Goal: Task Accomplishment & Management: Complete application form

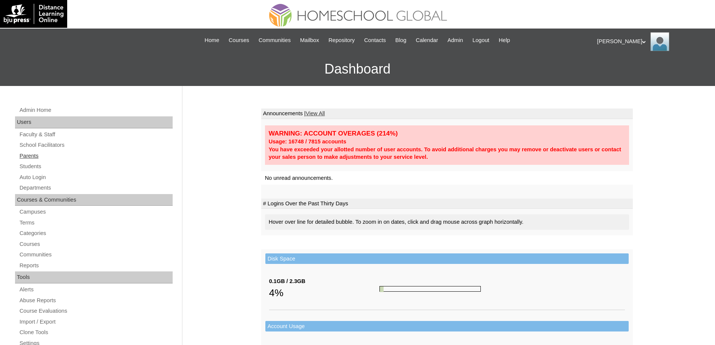
click at [55, 157] on link "Parents" at bounding box center [96, 155] width 154 height 9
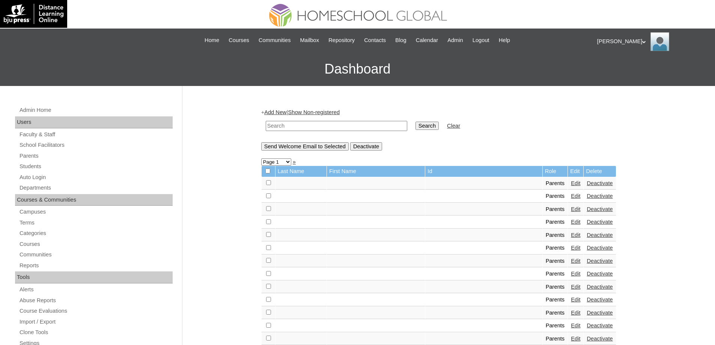
drag, startPoint x: 321, startPoint y: 129, endPoint x: 265, endPoint y: 123, distance: 55.9
click at [321, 129] on input "text" at bounding box center [337, 126] width 142 height 10
click at [39, 158] on link "Parents" at bounding box center [96, 155] width 154 height 9
drag, startPoint x: 310, startPoint y: 128, endPoint x: 411, endPoint y: 129, distance: 101.0
click at [311, 128] on input "text" at bounding box center [337, 126] width 142 height 10
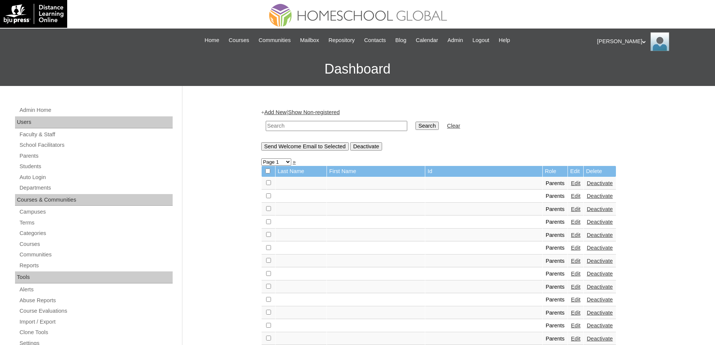
paste input "MHP0189-TECHPH2025"
type input "MHP0189-TECHPH2025"
click at [429, 126] on input "Search" at bounding box center [427, 126] width 23 height 8
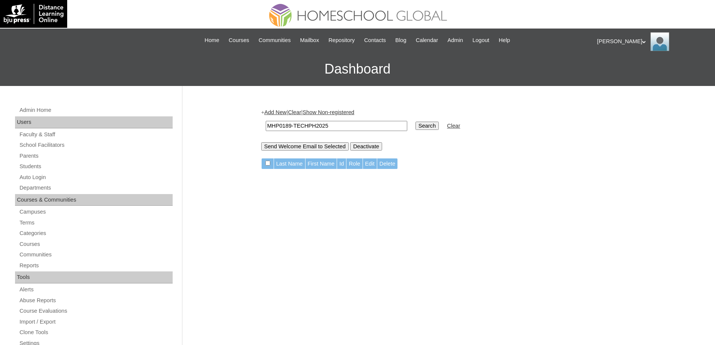
click at [280, 113] on link "Add New" at bounding box center [275, 112] width 22 height 6
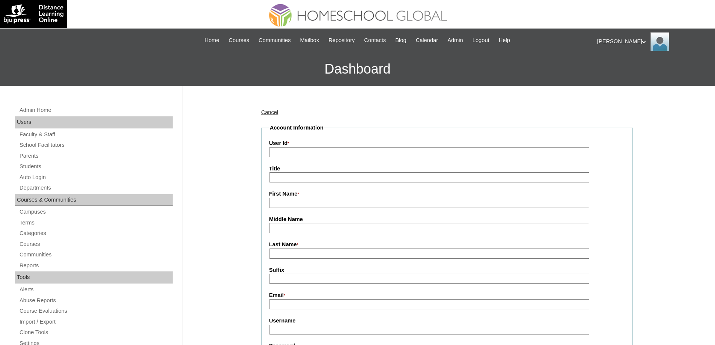
click at [313, 156] on input "User Id *" at bounding box center [429, 152] width 320 height 10
paste input "MHP0189-TECHPH2025"
type input "MHP0189-TECHPH2025"
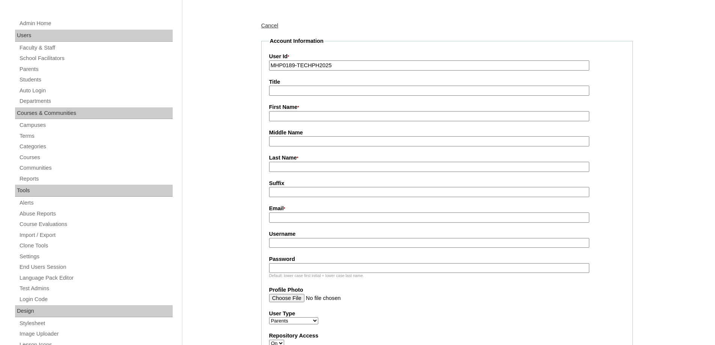
scroll to position [113, 0]
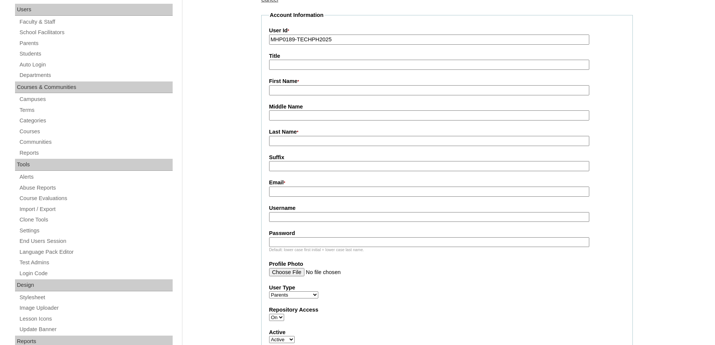
click at [299, 82] on label "First Name *" at bounding box center [447, 81] width 356 height 8
click at [299, 85] on input "First Name *" at bounding box center [429, 90] width 320 height 10
click at [298, 88] on input "First Name *" at bounding box center [429, 90] width 320 height 10
click at [302, 89] on input "First Name *" at bounding box center [429, 90] width 320 height 10
paste input "Raymond"
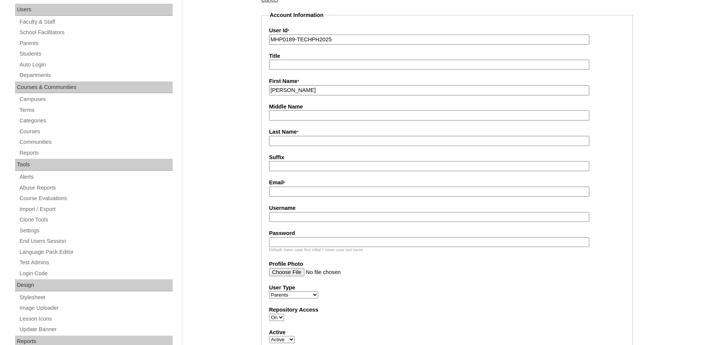
type input "Raymond"
click at [297, 144] on input "Last Name *" at bounding box center [429, 141] width 320 height 10
paste input "De Gula"
type input "De Gula"
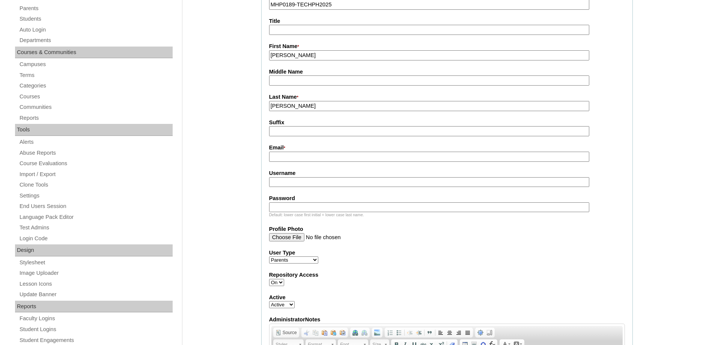
scroll to position [150, 0]
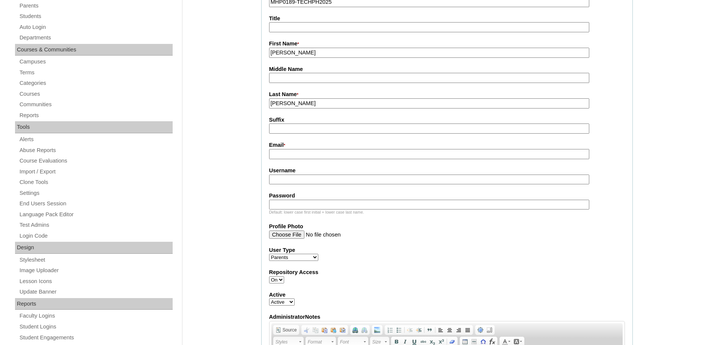
click at [285, 153] on input "Email *" at bounding box center [429, 154] width 320 height 10
paste input "rdegula@ymail.com"
type input "rdegula@ymail.com"
click at [599, 241] on fieldset "Account Information User Id * MHP0189-TECHPH2025 Title First Name * Raymond Mid…" at bounding box center [447, 212] width 372 height 477
click at [297, 182] on input "Username" at bounding box center [429, 180] width 320 height 10
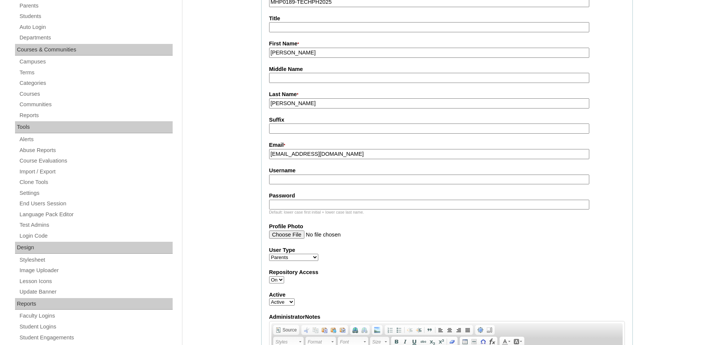
paste input "degulaR2025"
type input "degulaR2025"
click at [297, 207] on input "Password" at bounding box center [429, 205] width 320 height 10
paste input "techanD149"
type input "techanD149"
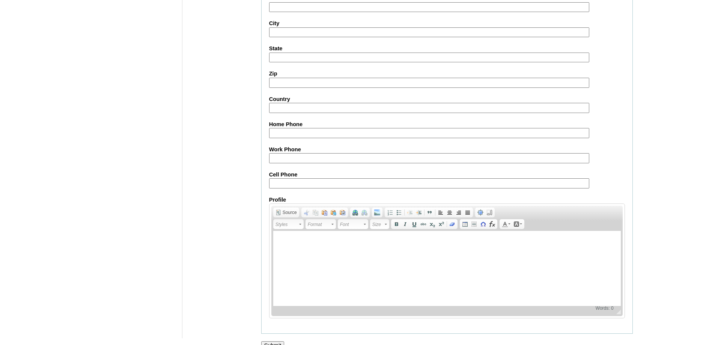
scroll to position [669, 0]
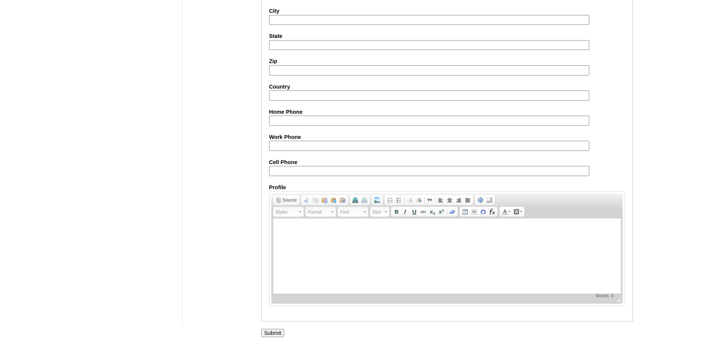
click at [284, 173] on input "Cell Phone" at bounding box center [429, 171] width 320 height 10
paste input "-9472511683"
type input "-9472511683"
click at [277, 336] on input "Submit" at bounding box center [272, 333] width 23 height 8
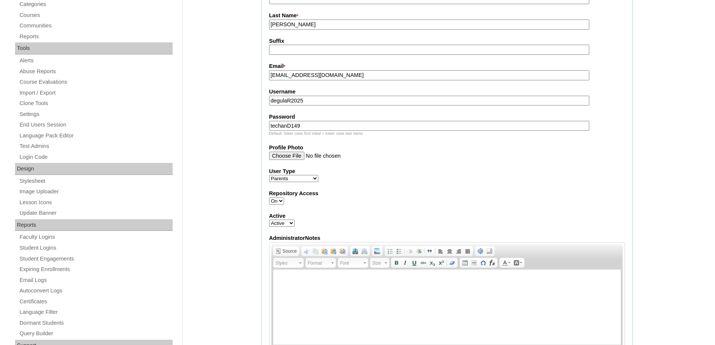
scroll to position [219, 0]
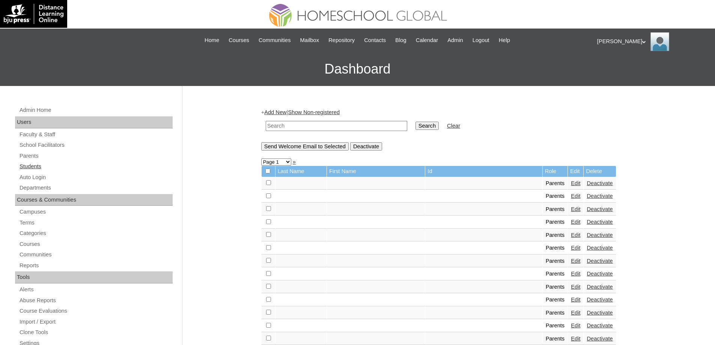
click at [43, 165] on link "Students" at bounding box center [96, 166] width 154 height 9
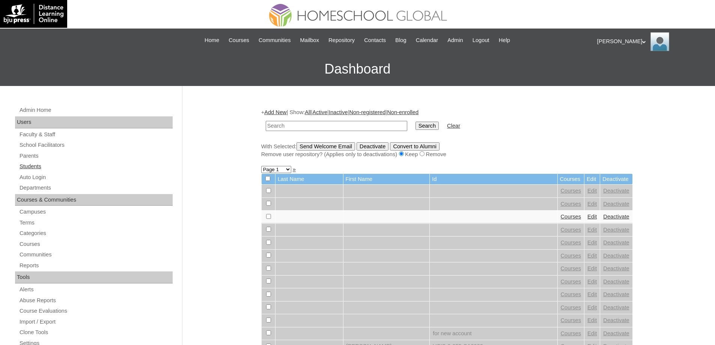
click at [60, 167] on link "Students" at bounding box center [96, 166] width 154 height 9
drag, startPoint x: 310, startPoint y: 126, endPoint x: 363, endPoint y: 131, distance: 53.1
click at [312, 127] on input "text" at bounding box center [337, 126] width 142 height 10
paste input "MHS00240-TECHPH2025"
type input "MHS00240-TECHPH2025"
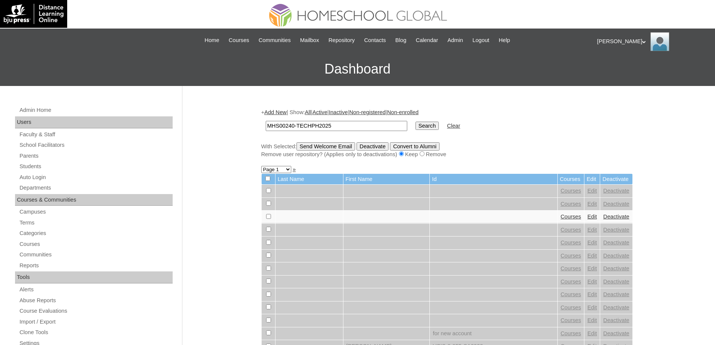
click at [433, 128] on input "Search" at bounding box center [427, 126] width 23 height 8
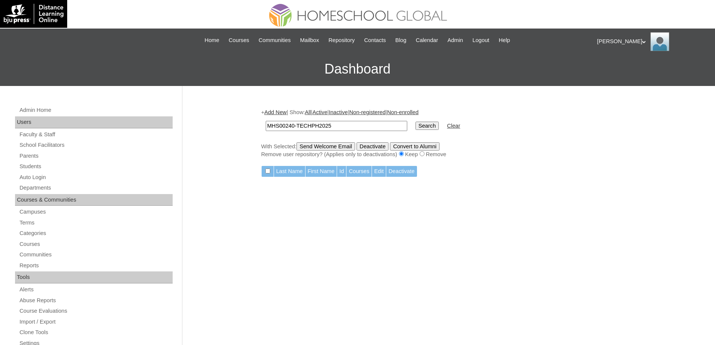
click at [282, 113] on link "Add New" at bounding box center [275, 112] width 22 height 6
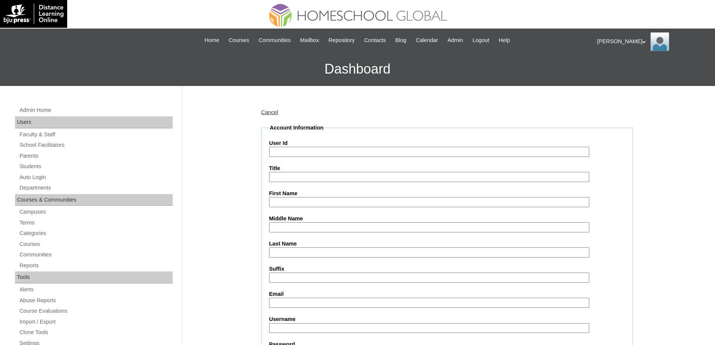
click at [299, 151] on input "User Id" at bounding box center [429, 152] width 320 height 10
type input "MHS00240-TECHPH2025"
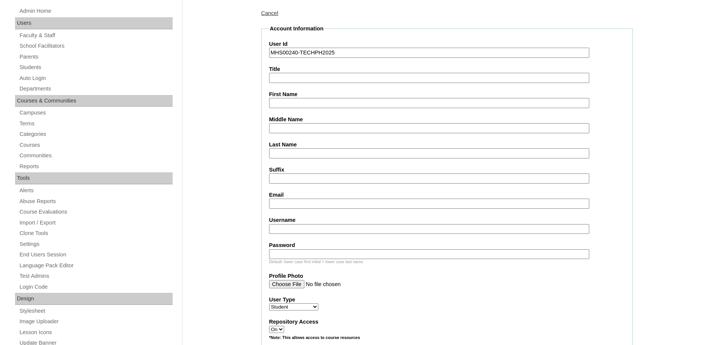
scroll to position [113, 0]
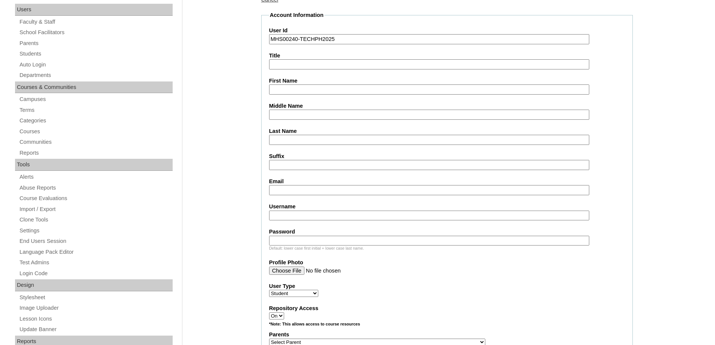
drag, startPoint x: 282, startPoint y: 89, endPoint x: 272, endPoint y: 60, distance: 31.0
click at [282, 89] on input "First Name" at bounding box center [429, 89] width 320 height 10
paste input "Ed Lucas Alexis"
type input "Ed Lucas Alexis"
click at [290, 150] on fieldset "Account Information User Id MHS00240-TECHPH2025 Title First Name Ed Lucas Alexi…" at bounding box center [447, 314] width 372 height 607
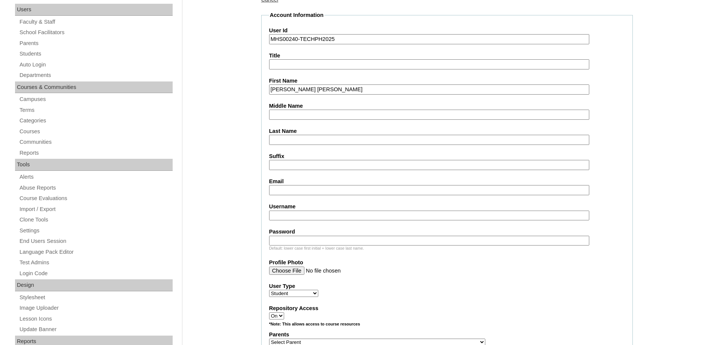
click at [291, 144] on input "Last Name" at bounding box center [429, 140] width 320 height 10
paste input "De Gula"
type input "De Gula"
click at [302, 116] on input "Middle Name" at bounding box center [429, 115] width 320 height 10
paste input "Gonzales"
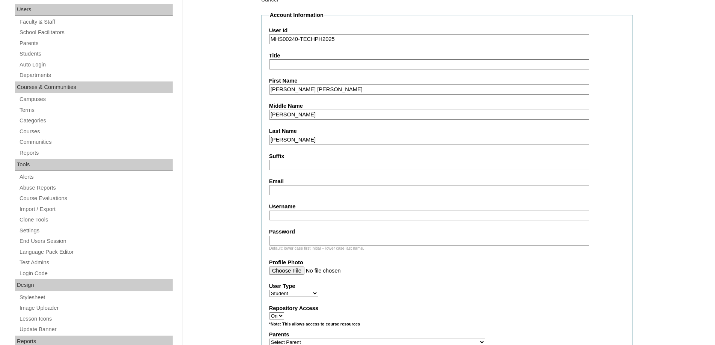
type input "Gonzales"
drag, startPoint x: 208, startPoint y: 145, endPoint x: 244, endPoint y: 169, distance: 43.0
click at [281, 189] on input "Email" at bounding box center [429, 190] width 320 height 10
paste input "rdegula@ymail.com"
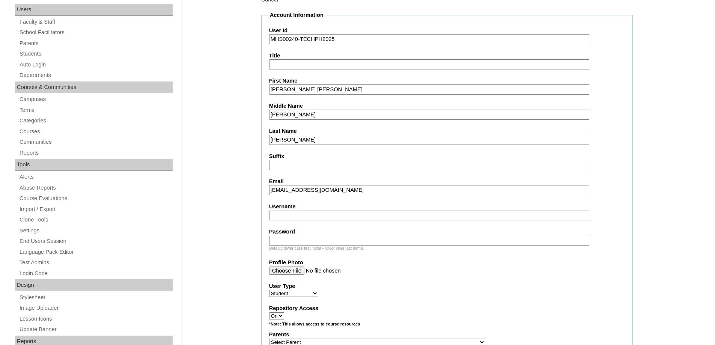
type input "rdegula@ymail.com"
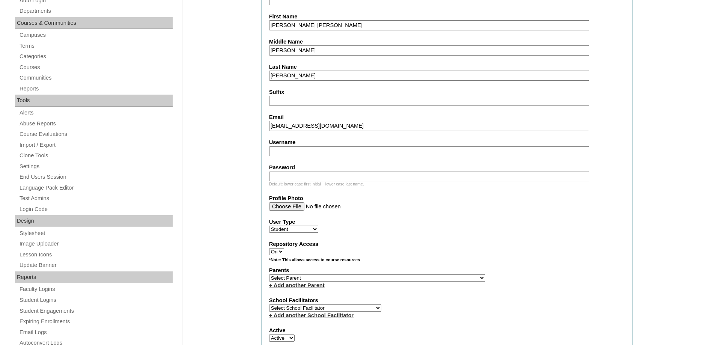
scroll to position [188, 0]
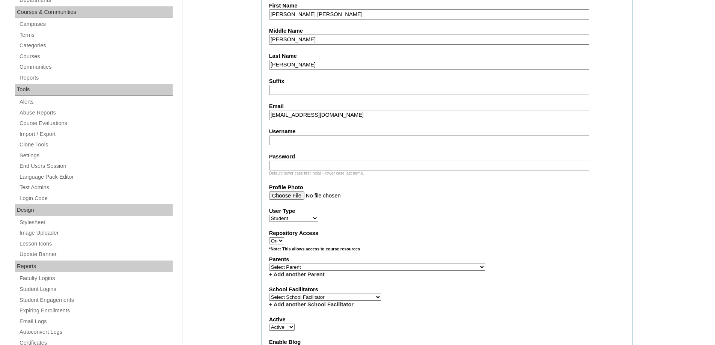
click at [281, 135] on label "Username" at bounding box center [447, 132] width 356 height 8
click at [281, 136] on input "Username" at bounding box center [429, 141] width 320 height 10
drag, startPoint x: 287, startPoint y: 145, endPoint x: 295, endPoint y: 152, distance: 10.7
click at [287, 145] on input "Username" at bounding box center [429, 141] width 320 height 10
paste input "edlucasdegula"
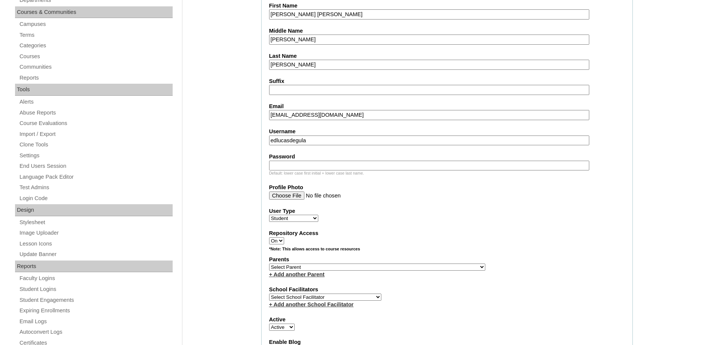
type input "edlucasdegula"
click at [316, 167] on input "Password" at bounding box center [429, 166] width 320 height 10
paste input "250006684"
type input "250006684"
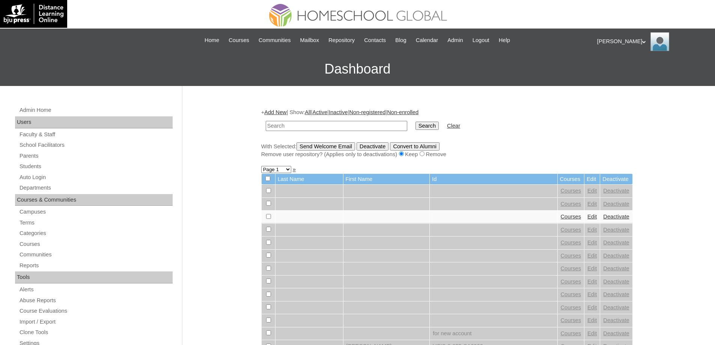
click at [321, 123] on input "text" at bounding box center [337, 126] width 142 height 10
paste input "MHS00240-TECHPH2025"
type input "MHS00240-TECHPH2025"
click at [441, 134] on td "Search" at bounding box center [427, 126] width 31 height 18
click at [438, 128] on input "Search" at bounding box center [427, 126] width 23 height 8
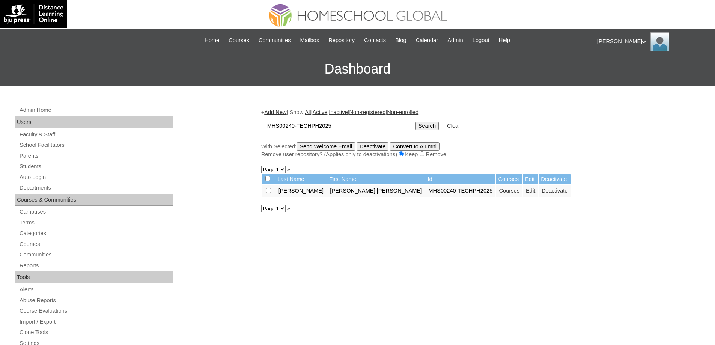
click at [499, 194] on link "Courses" at bounding box center [509, 191] width 21 height 6
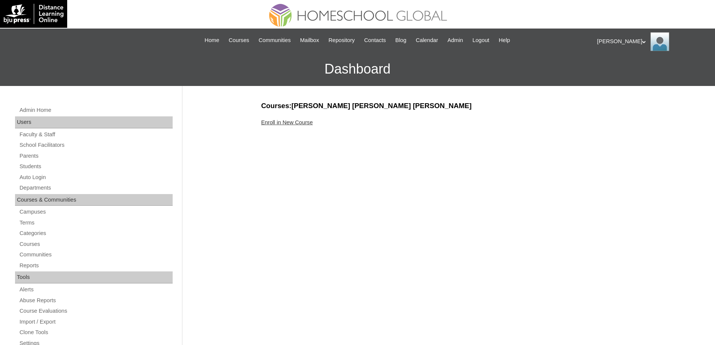
click at [308, 123] on link "Enroll in New Course" at bounding box center [287, 122] width 52 height 6
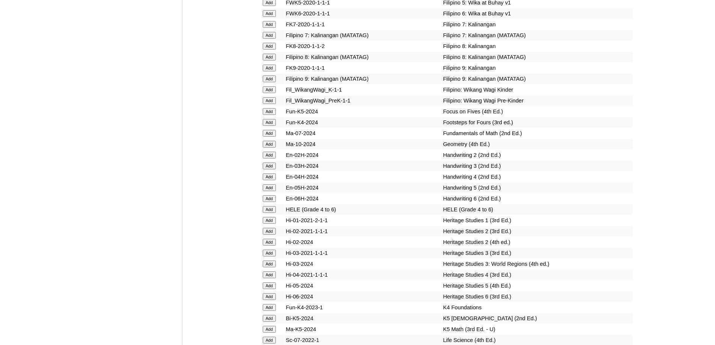
scroll to position [2515, 0]
click at [270, 91] on input "Add" at bounding box center [269, 87] width 13 height 7
click at [273, 113] on input "Add" at bounding box center [269, 109] width 13 height 7
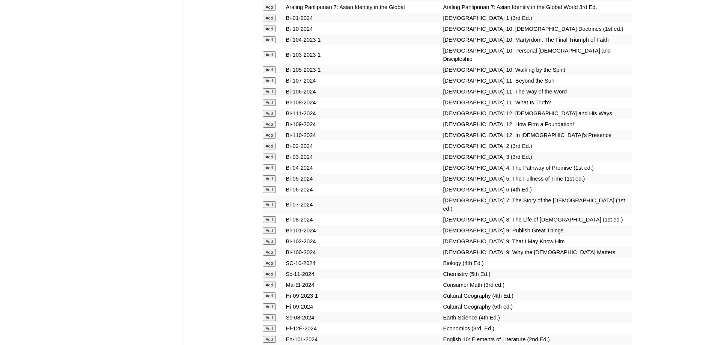
scroll to position [2753, 0]
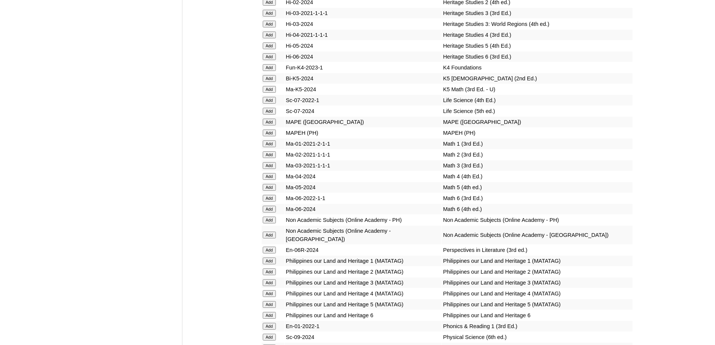
click at [266, 82] on input "Add" at bounding box center [269, 78] width 13 height 7
click at [266, 93] on input "Add" at bounding box center [269, 89] width 13 height 7
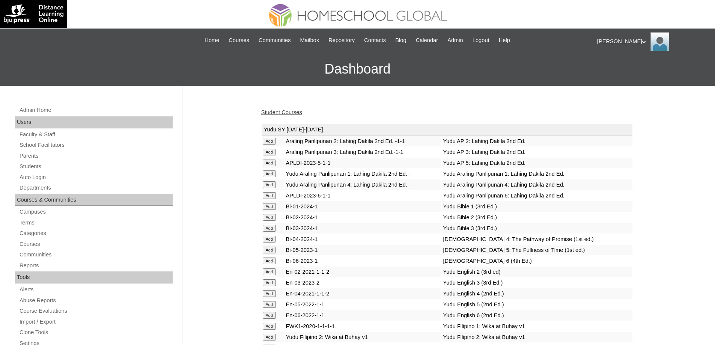
click at [285, 114] on link "Student Courses" at bounding box center [281, 112] width 41 height 6
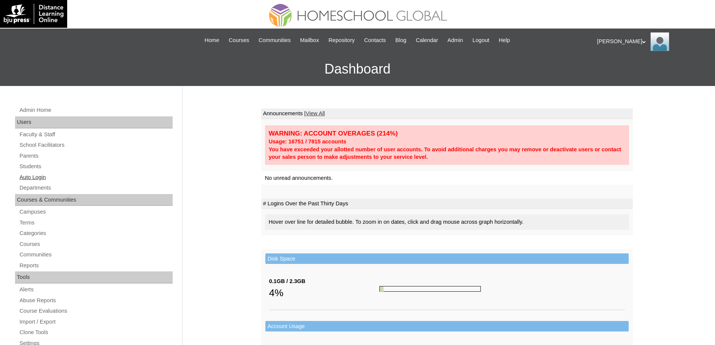
click at [68, 174] on link "Auto Login" at bounding box center [96, 177] width 154 height 9
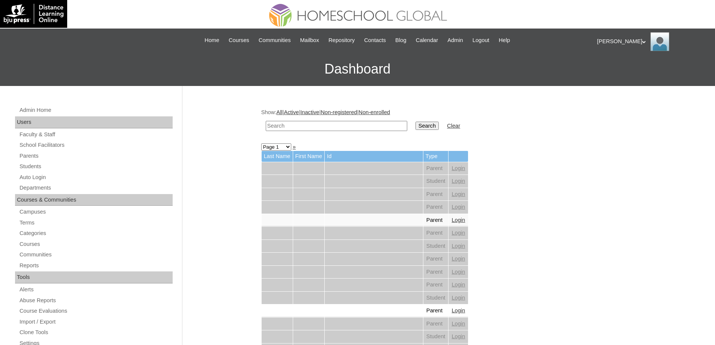
click at [296, 124] on input "text" at bounding box center [337, 126] width 142 height 10
paste input "Lucia Fri"
type input "Lucia Fri"
click at [425, 125] on input "Search" at bounding box center [427, 126] width 23 height 8
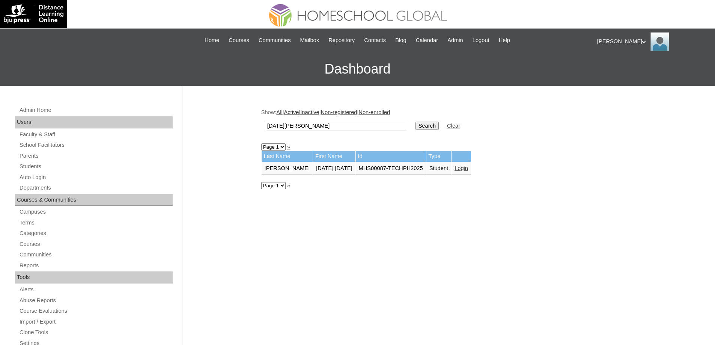
click at [452, 164] on td "Login" at bounding box center [462, 168] width 20 height 13
click at [455, 169] on link "Login" at bounding box center [462, 168] width 14 height 6
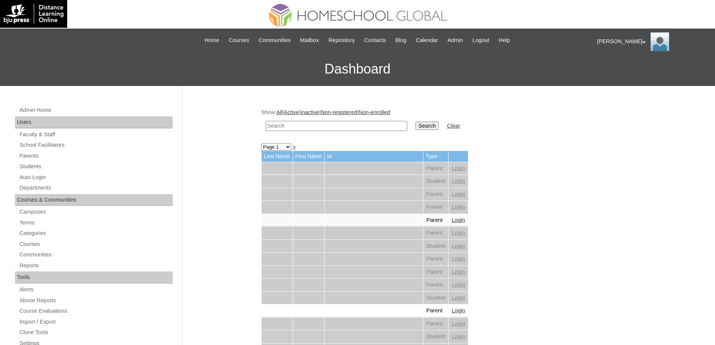
click at [350, 126] on input "text" at bounding box center [337, 126] width 142 height 10
paste input "[PERSON_NAME] [PERSON_NAME]"
type input "[PERSON_NAME] [PERSON_NAME]"
click at [439, 126] on input "Search" at bounding box center [427, 126] width 23 height 8
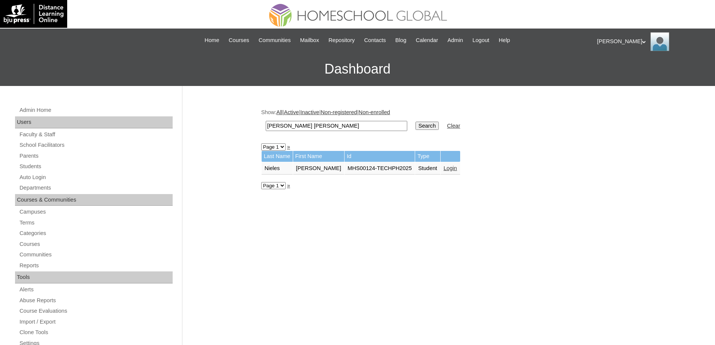
click at [450, 172] on td "Login" at bounding box center [451, 168] width 20 height 13
click at [454, 168] on link "Login" at bounding box center [451, 168] width 14 height 6
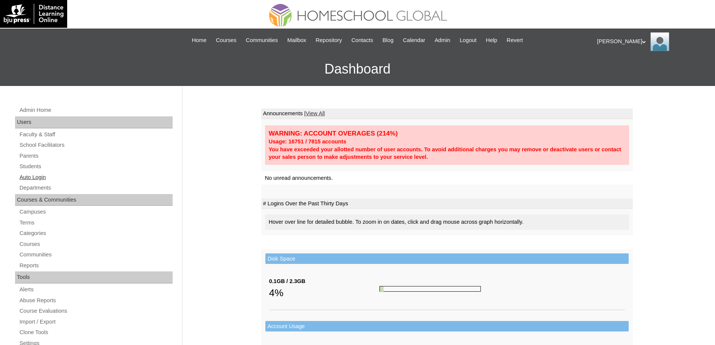
click at [60, 178] on link "Auto Login" at bounding box center [96, 177] width 154 height 9
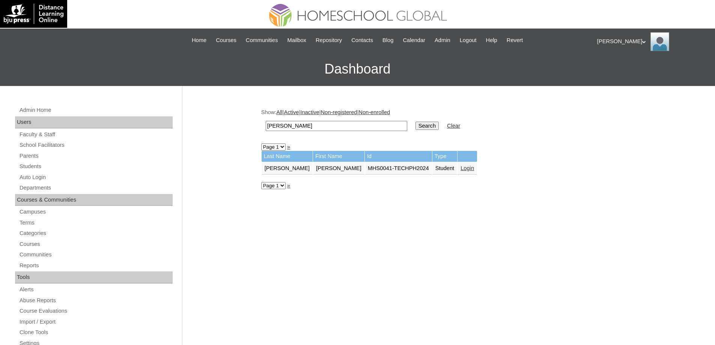
click at [461, 169] on link "Login" at bounding box center [468, 168] width 14 height 6
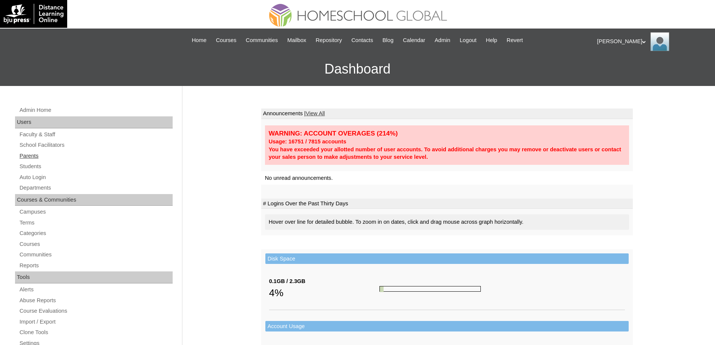
click at [22, 154] on link "Parents" at bounding box center [96, 155] width 154 height 9
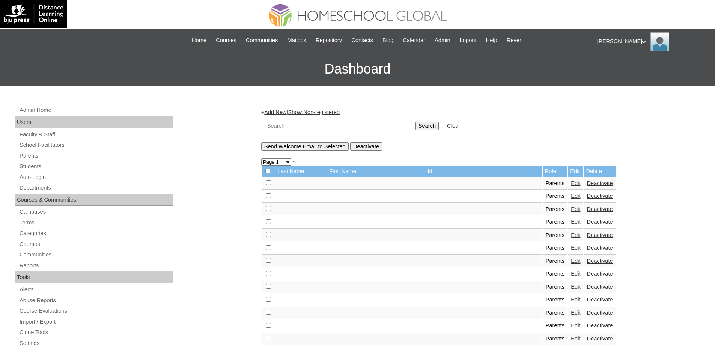
click at [292, 119] on td at bounding box center [336, 126] width 149 height 18
click at [292, 126] on input "text" at bounding box center [337, 126] width 142 height 10
paste input "MHP0190-TECHPH2025"
click at [405, 124] on input "MHP0190-TECHPH2025" at bounding box center [337, 126] width 142 height 10
type input "MHP0190-TECHPH2025"
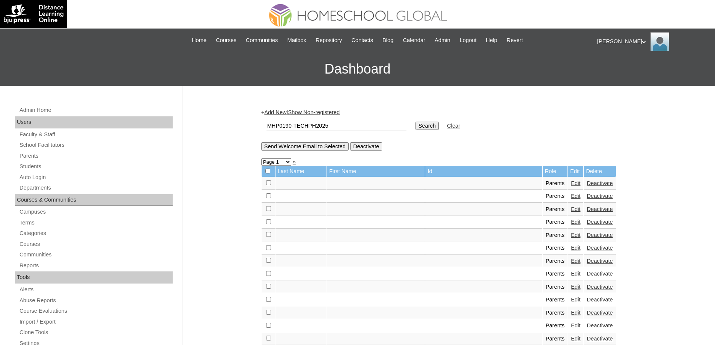
click at [429, 123] on input "Search" at bounding box center [427, 126] width 23 height 8
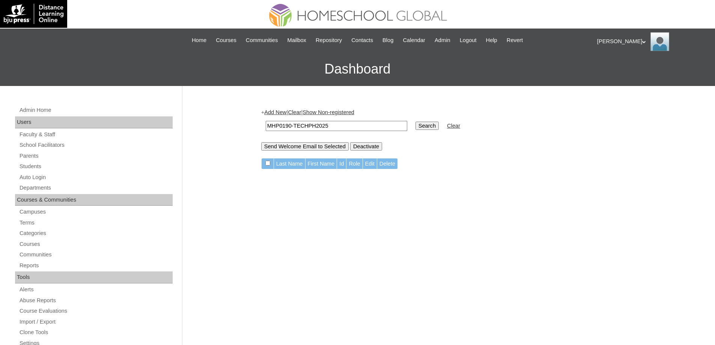
click at [283, 114] on link "Add New" at bounding box center [275, 112] width 22 height 6
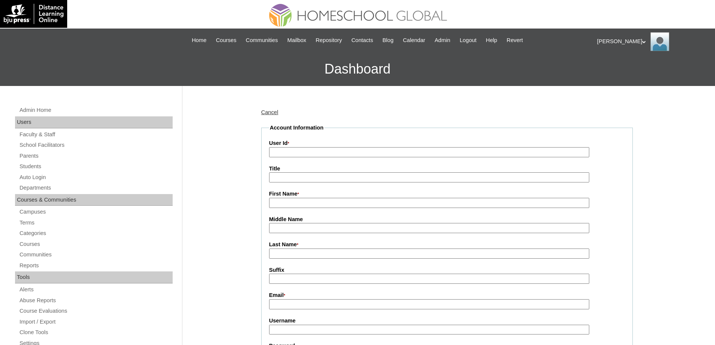
drag, startPoint x: 291, startPoint y: 151, endPoint x: 285, endPoint y: 152, distance: 6.1
click at [291, 151] on input "User Id *" at bounding box center [429, 152] width 320 height 10
paste input "MHP0190-TECHPH2025"
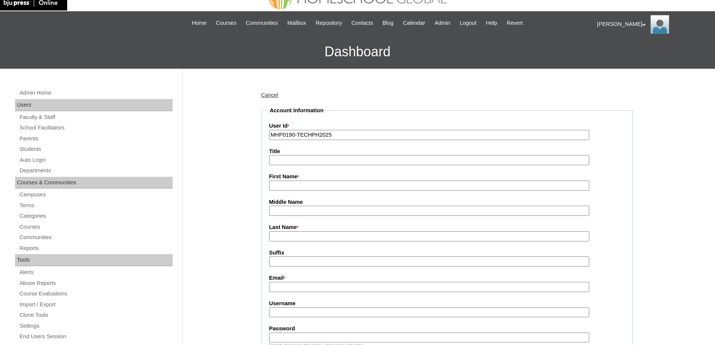
scroll to position [75, 0]
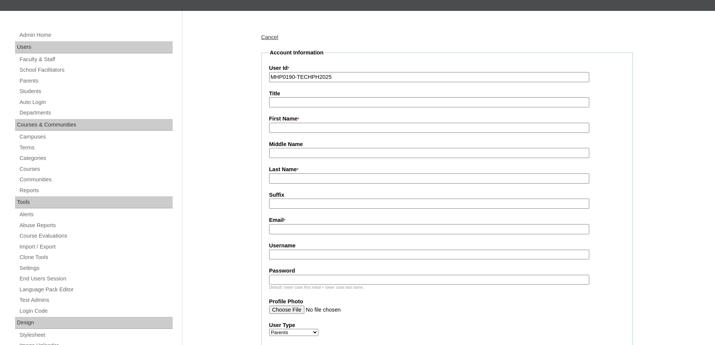
type input "MHP0190-TECHPH2025"
click at [281, 129] on input "First Name *" at bounding box center [429, 128] width 320 height 10
paste input "Wilfredo Jaime Andres"
type input "Wilfredo Jaime Andres"
click at [310, 159] on fieldset "Account Information User Id * MHP0190-TECHPH2025 Title First Name * Wilfredo Ja…" at bounding box center [447, 287] width 372 height 477
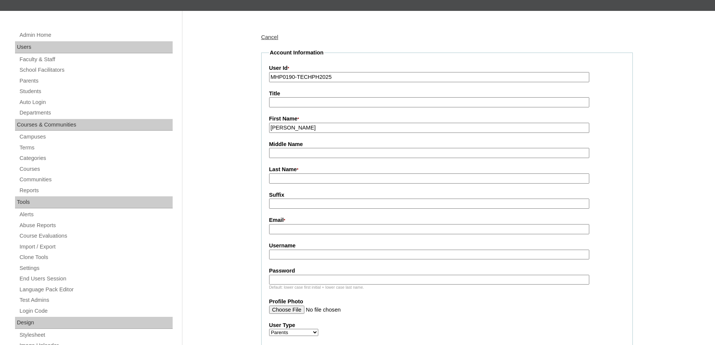
click at [310, 158] on input "Middle Name" at bounding box center [429, 153] width 320 height 10
paste input "Ponciano"
type input "Ponciano"
click at [305, 174] on label "Last Name *" at bounding box center [447, 170] width 356 height 8
click at [305, 174] on input "Last Name *" at bounding box center [429, 178] width 320 height 10
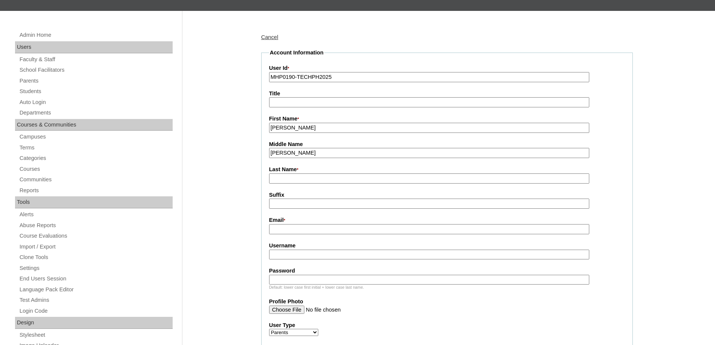
drag, startPoint x: 302, startPoint y: 181, endPoint x: 299, endPoint y: 191, distance: 10.0
click at [302, 181] on input "Last Name *" at bounding box center [429, 178] width 320 height 10
paste input "Reyes"
type input "Reyes"
click at [288, 229] on input "Email *" at bounding box center [429, 229] width 320 height 10
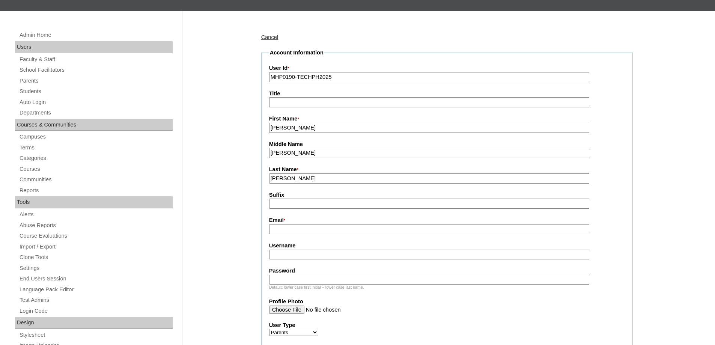
paste input "p.reyesvielka@gmail.com"
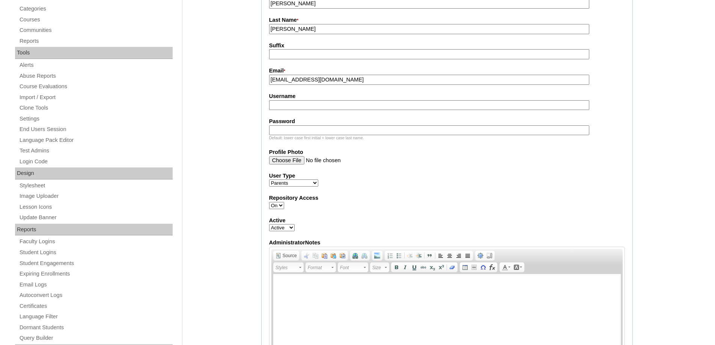
scroll to position [225, 0]
type input "p.reyesvielka@gmail.com"
click at [281, 97] on label "Username" at bounding box center [447, 96] width 356 height 8
click at [281, 99] on input "Username" at bounding box center [429, 104] width 320 height 10
click at [281, 99] on label "Username" at bounding box center [447, 96] width 356 height 8
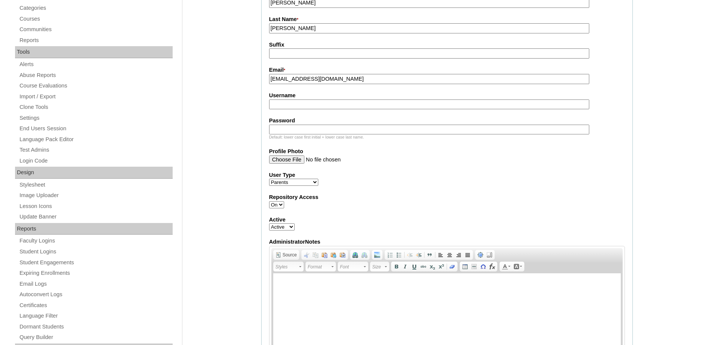
click at [281, 100] on input "Username" at bounding box center [429, 104] width 320 height 10
click at [298, 105] on input "Username" at bounding box center [429, 104] width 320 height 10
paste input "reyesV2025"
type input "reyesV2025"
click at [313, 125] on label "Password" at bounding box center [447, 121] width 356 height 8
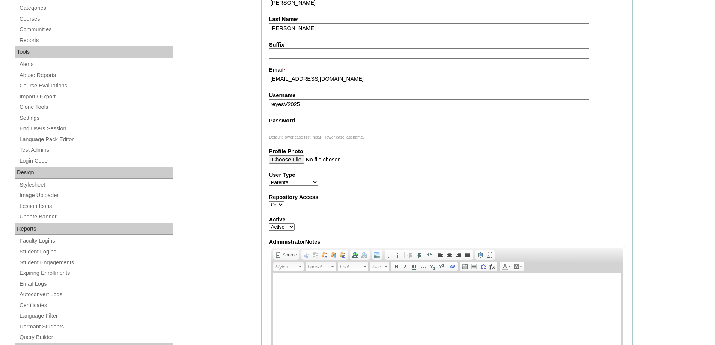
click at [313, 125] on input "Password" at bounding box center [429, 130] width 320 height 10
click at [308, 130] on input "Password" at bounding box center [429, 130] width 320 height 10
paste input "techanD138"
type input "techanD138"
click at [234, 147] on div "Admin Home Users Faculty & Staff School Facilitators Parents Students Auto Logi…" at bounding box center [357, 320] width 715 height 918
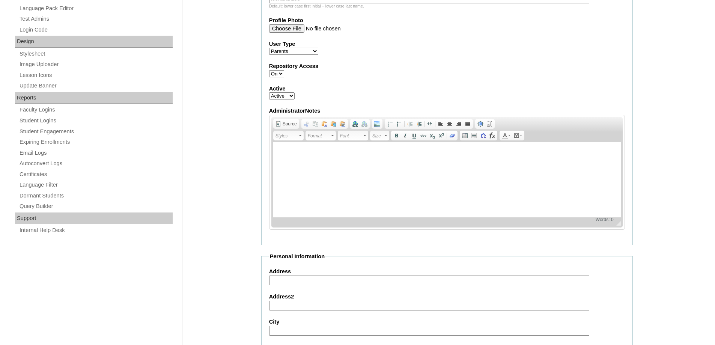
scroll to position [338, 0]
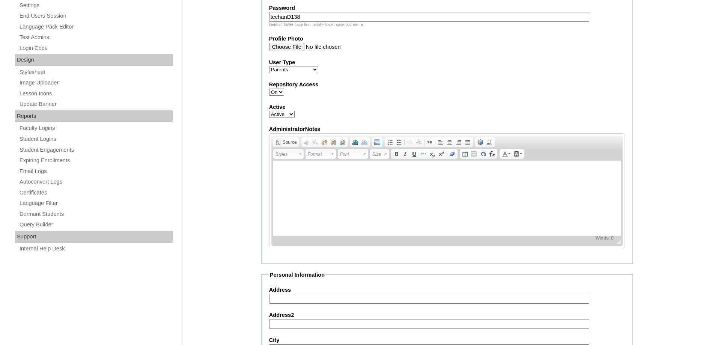
click at [293, 70] on select "Faculty Staff Student Parents School Facilitators" at bounding box center [293, 69] width 49 height 7
click at [382, 82] on label "Repository Access" at bounding box center [447, 85] width 356 height 8
click at [284, 89] on select "On Off" at bounding box center [276, 92] width 15 height 7
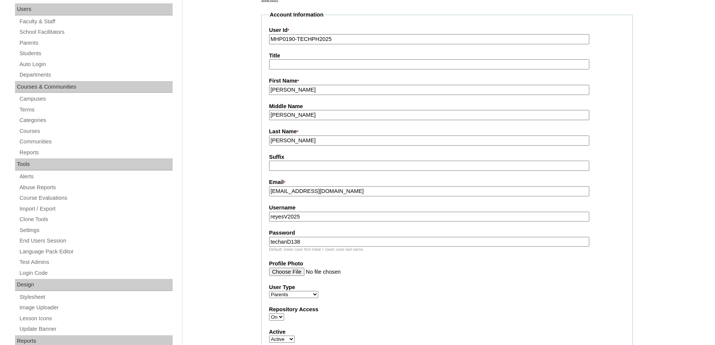
scroll to position [113, 0]
drag, startPoint x: 258, startPoint y: 86, endPoint x: 240, endPoint y: 91, distance: 18.3
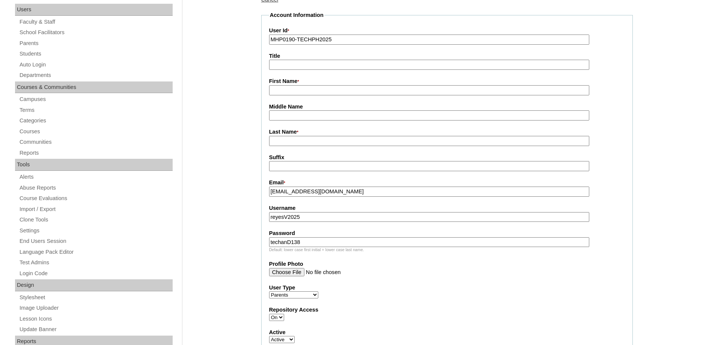
paste input "Vielka"
type input "Vielka"
click at [289, 171] on input "Suffix" at bounding box center [429, 166] width 320 height 10
click at [295, 89] on input "First Name *" at bounding box center [429, 90] width 320 height 10
paste input "[PERSON_NAME]"
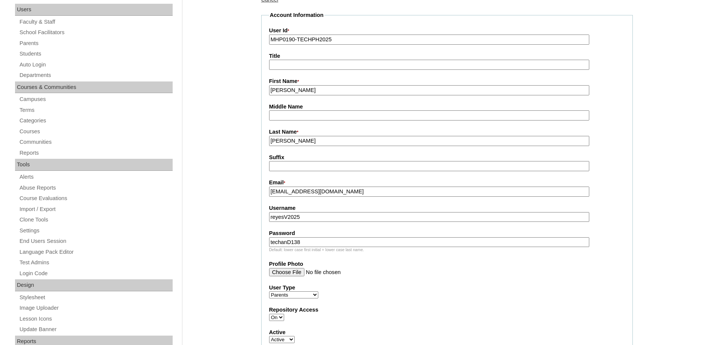
type input "[PERSON_NAME]"
drag, startPoint x: 261, startPoint y: 140, endPoint x: 254, endPoint y: 136, distance: 7.8
click at [294, 121] on fieldset "Account Information User Id * MHP0190-TECHPH2025 Title First Name * Ponciano Mi…" at bounding box center [447, 249] width 372 height 477
click at [292, 117] on input "Middle Name" at bounding box center [429, 115] width 320 height 10
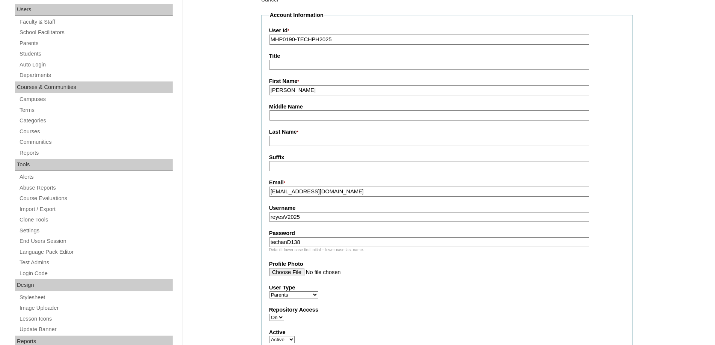
paste input "Vielka"
type input "Vielka"
drag, startPoint x: 303, startPoint y: 91, endPoint x: 253, endPoint y: 93, distance: 50.4
click at [285, 142] on input "Last Name *" at bounding box center [429, 141] width 320 height 10
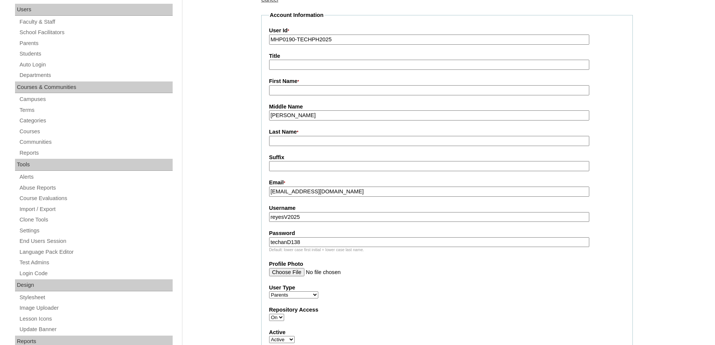
paste input "[PERSON_NAME]"
type input "[PERSON_NAME]"
drag, startPoint x: 264, startPoint y: 117, endPoint x: 250, endPoint y: 113, distance: 15.1
drag, startPoint x: 298, startPoint y: 92, endPoint x: 301, endPoint y: 108, distance: 16.5
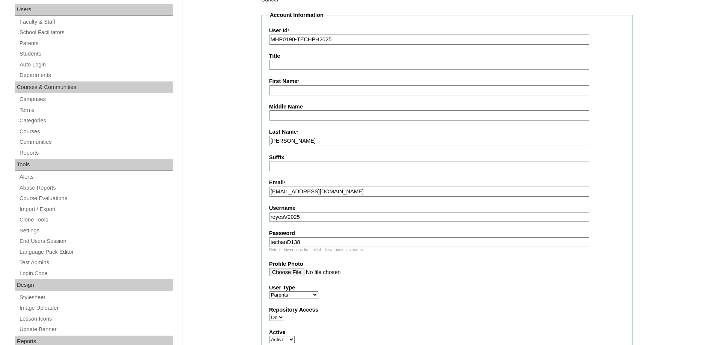
click at [298, 92] on input "First Name *" at bounding box center [429, 90] width 320 height 10
paste input "Vielka"
type input "Vielka"
drag, startPoint x: 286, startPoint y: 115, endPoint x: 289, endPoint y: 126, distance: 11.6
click at [286, 115] on input "Middle Name" at bounding box center [429, 115] width 320 height 10
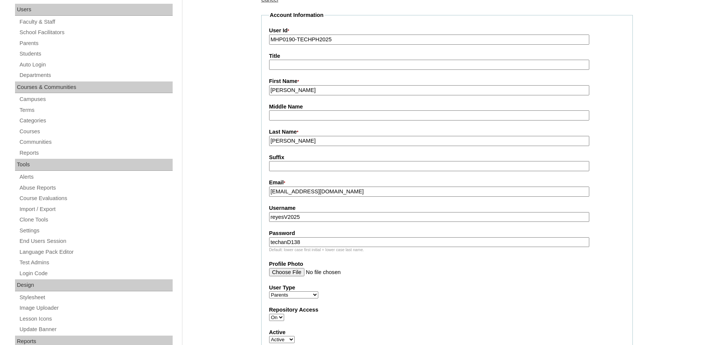
click at [298, 143] on input "Ponciano" at bounding box center [429, 141] width 320 height 10
drag, startPoint x: 244, startPoint y: 154, endPoint x: 256, endPoint y: 164, distance: 16.2
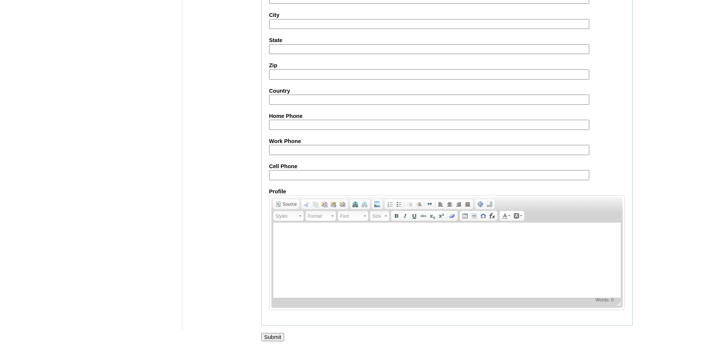
scroll to position [669, 0]
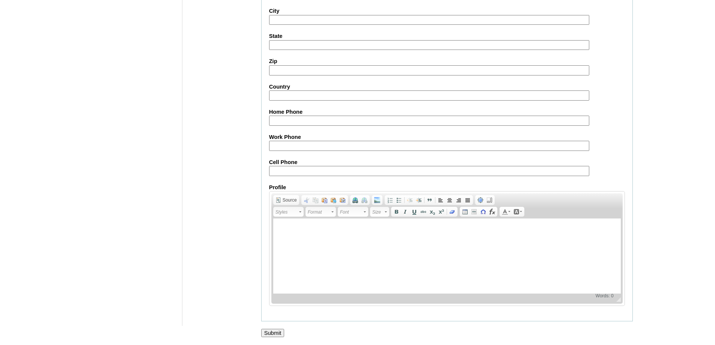
drag, startPoint x: 284, startPoint y: 171, endPoint x: 277, endPoint y: 173, distance: 7.6
click at [284, 171] on input "Cell Phone" at bounding box center [429, 171] width 320 height 10
paste input "63-9190021751"
type input "63-9190021751"
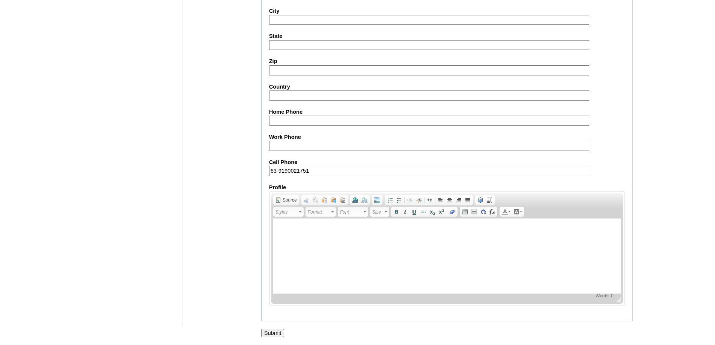
click at [276, 334] on input "Submit" at bounding box center [272, 333] width 23 height 8
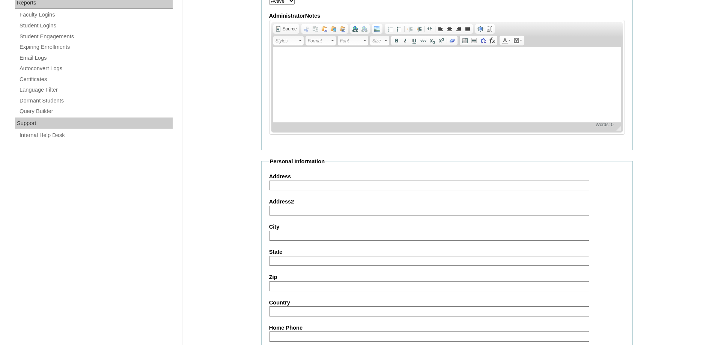
scroll to position [444, 0]
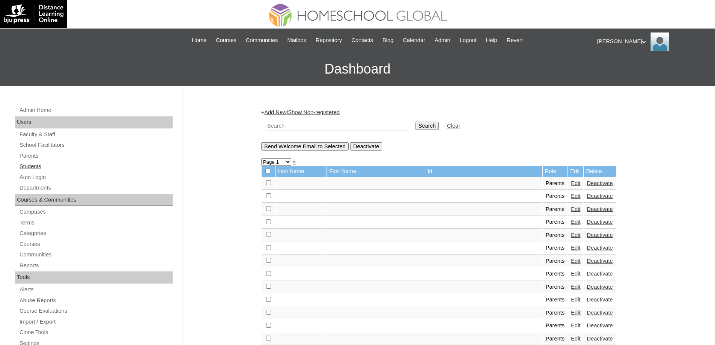
click at [48, 167] on link "Students" at bounding box center [96, 166] width 154 height 9
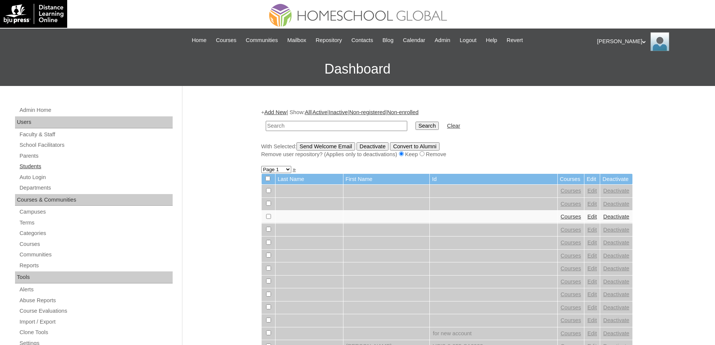
click at [46, 166] on link "Students" at bounding box center [96, 166] width 154 height 9
click at [66, 168] on link "Students" at bounding box center [96, 166] width 154 height 9
click at [319, 125] on input "text" at bounding box center [337, 126] width 142 height 10
paste input "MHS00241-TECHPH2025"
type input "MHS00241-TECHPH2025"
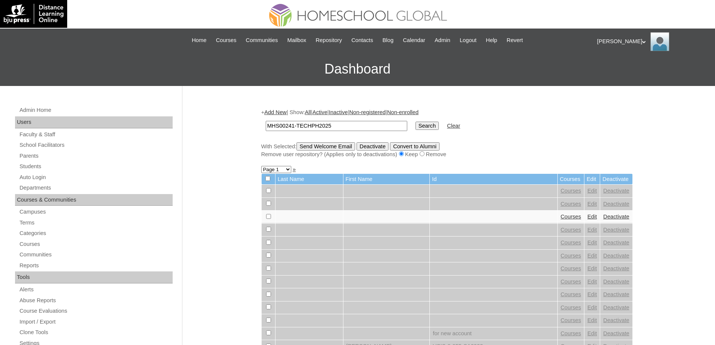
click at [431, 128] on input "Search" at bounding box center [427, 126] width 23 height 8
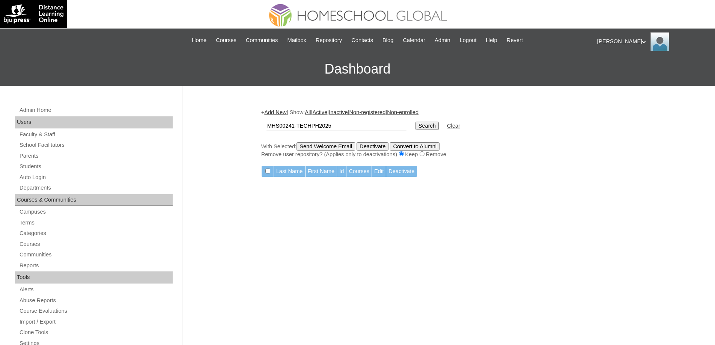
click at [283, 116] on table "MHS00241-TECHPH2025 Search Clear" at bounding box center [362, 125] width 203 height 19
click at [283, 113] on link "Add New" at bounding box center [275, 112] width 22 height 6
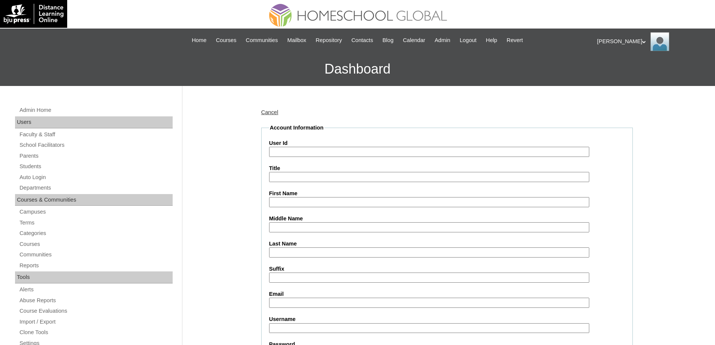
click at [296, 153] on input "User Id" at bounding box center [429, 152] width 320 height 10
paste input "MHS00241-TECHPH2025"
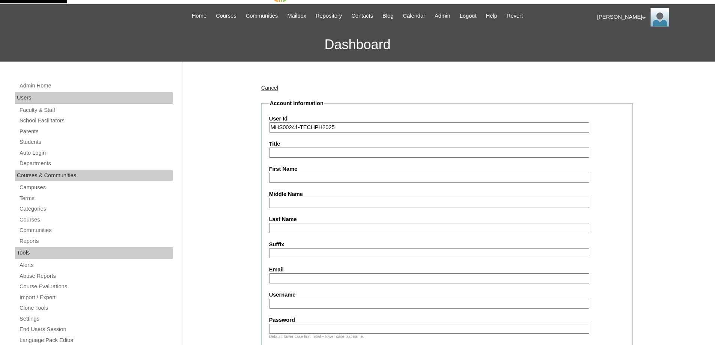
scroll to position [113, 0]
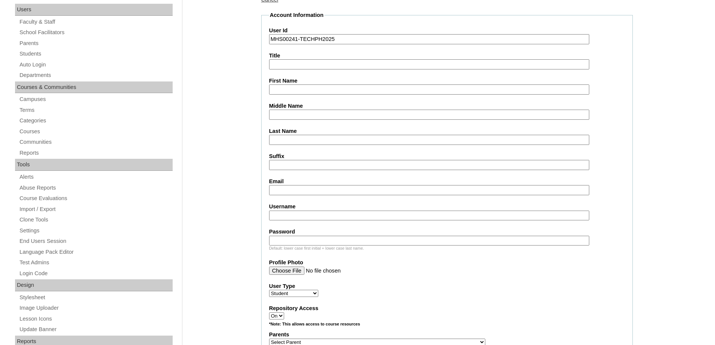
type input "MHS00241-TECHPH2025"
click at [274, 92] on input "First Name" at bounding box center [429, 89] width 320 height 10
drag, startPoint x: 294, startPoint y: 91, endPoint x: 298, endPoint y: 93, distance: 4.5
click at [294, 91] on input "First Name" at bounding box center [429, 89] width 320 height 10
paste input "Wilfredo Jaime Andres"
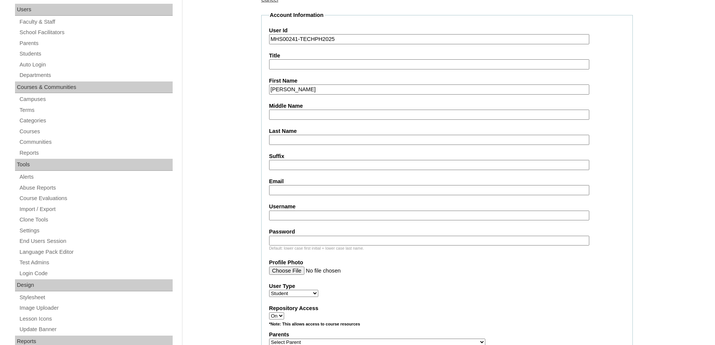
type input "Wilfredo Jaime Andres"
click at [295, 117] on input "Middle Name" at bounding box center [429, 115] width 320 height 10
paste input "Ponciano"
type input "Ponciano"
click at [276, 137] on input "Last Name" at bounding box center [429, 140] width 320 height 10
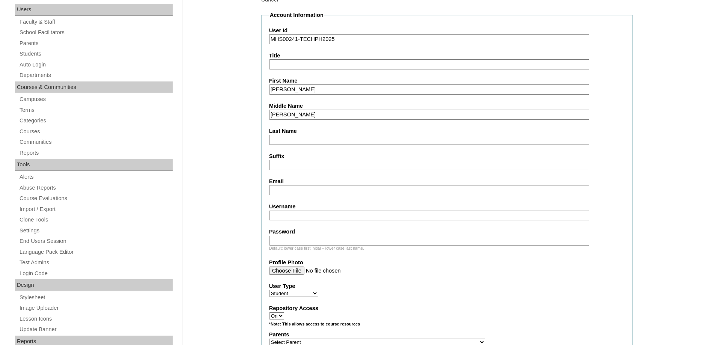
paste input "Reyes"
type input "Reyes"
click at [280, 189] on input "Email" at bounding box center [429, 190] width 320 height 10
paste input "p.reyesvielka@gmail.com"
type input "p.reyesvielka@gmail.com"
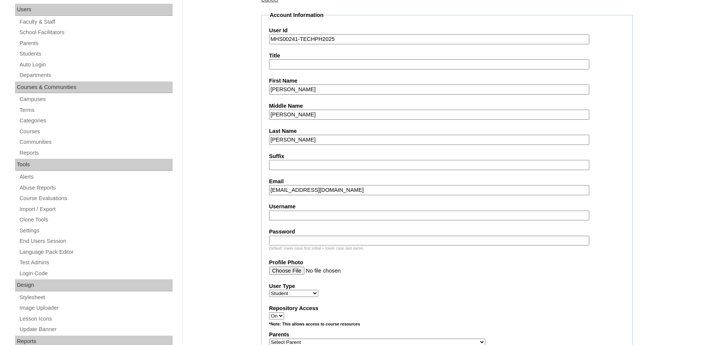
click at [289, 208] on label "Username" at bounding box center [447, 207] width 356 height 8
click at [289, 211] on input "Username" at bounding box center [429, 216] width 320 height 10
drag, startPoint x: 289, startPoint y: 214, endPoint x: 295, endPoint y: 219, distance: 8.3
click at [289, 214] on input "Username" at bounding box center [429, 216] width 320 height 10
paste input "wilfredoreyes"
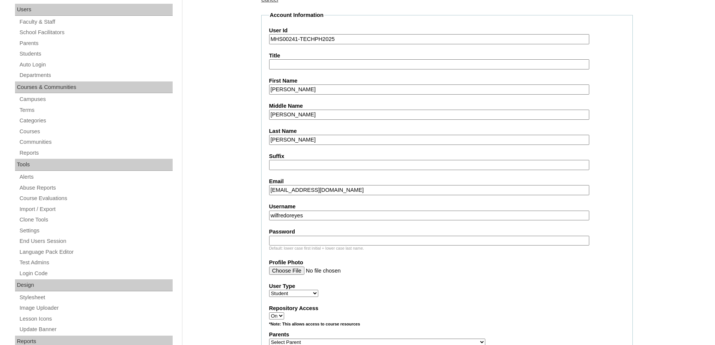
type input "wilfredoreyes"
drag, startPoint x: 304, startPoint y: 244, endPoint x: 295, endPoint y: 244, distance: 9.0
click at [304, 244] on input "Password" at bounding box center [429, 241] width 320 height 10
paste input "240003471"
type input "240003471"
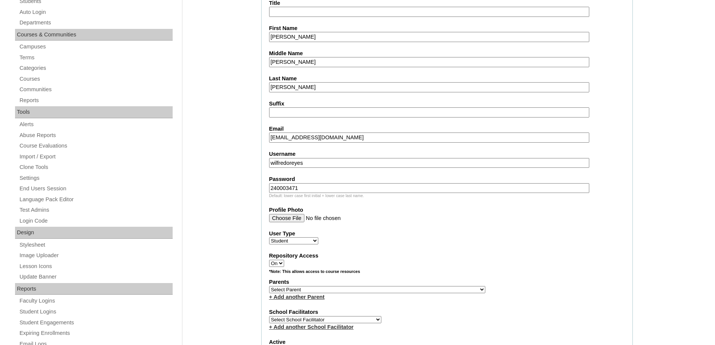
scroll to position [225, 0]
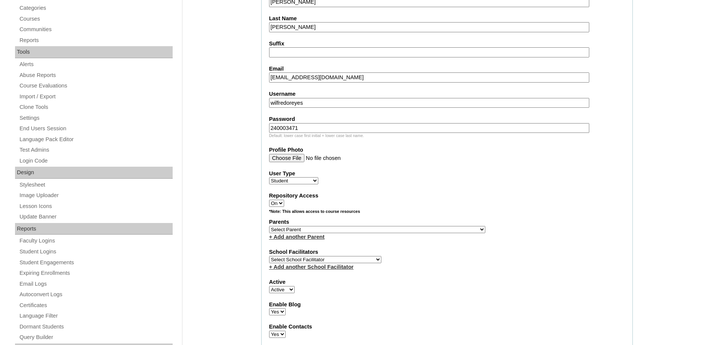
click at [282, 229] on select "Select Parent , , , , , , , , , , , , , , , , , , , , , , , , , , , , , , , , ,…" at bounding box center [377, 229] width 216 height 7
select select "43895"
click at [269, 226] on select "Select Parent , , , , , , , , , , , , , , , , , , , , , , , , , , , , , , , , ,…" at bounding box center [377, 229] width 216 height 7
click at [449, 208] on fieldset "Account Information User Id MHS00241-TECHPH2025 Title First Name Wilfredo Jaime…" at bounding box center [447, 202] width 372 height 607
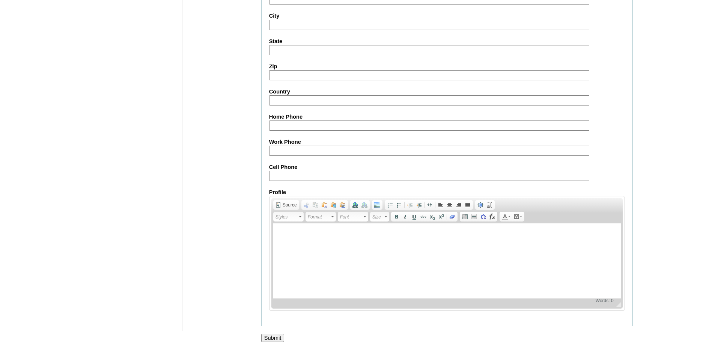
scroll to position [797, 0]
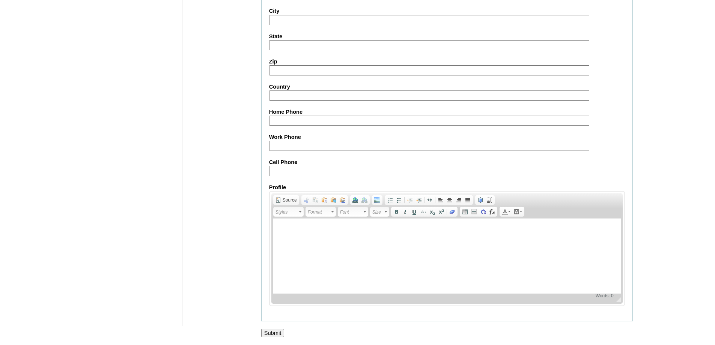
click at [274, 331] on input "Submit" at bounding box center [272, 333] width 23 height 8
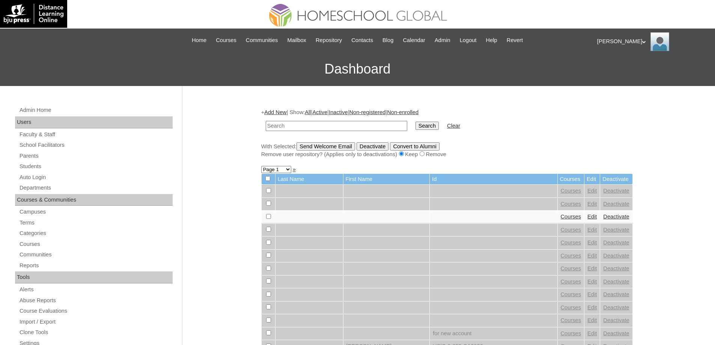
click at [301, 120] on td at bounding box center [336, 126] width 149 height 18
drag, startPoint x: 351, startPoint y: 125, endPoint x: 375, endPoint y: 124, distance: 23.7
click at [351, 125] on input "text" at bounding box center [337, 126] width 142 height 10
paste input "MHS00241-TECHPH2025"
type input "MHS00241-TECHPH2025"
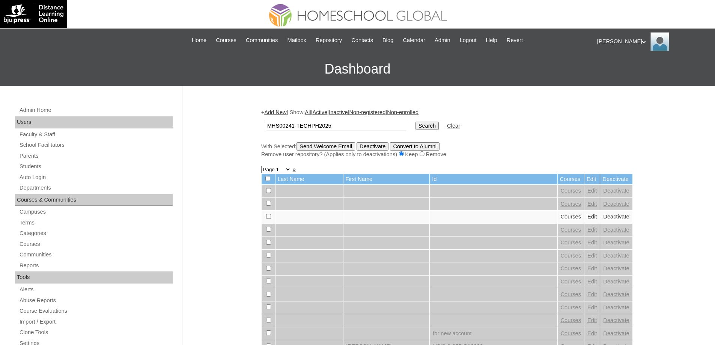
click at [418, 124] on td "Search" at bounding box center [427, 126] width 31 height 18
click at [429, 124] on input "Search" at bounding box center [427, 126] width 23 height 8
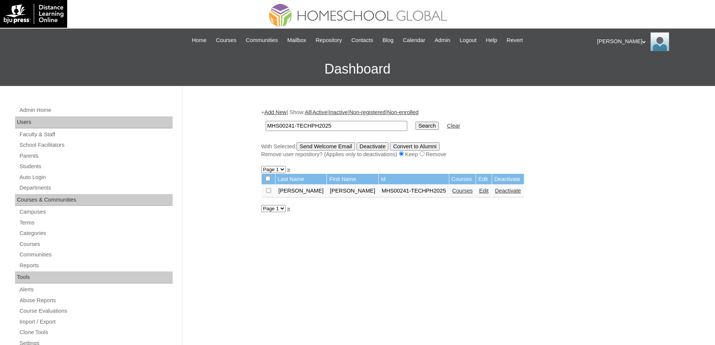
click at [469, 195] on td "Courses" at bounding box center [462, 191] width 27 height 13
click at [468, 194] on link "Courses" at bounding box center [462, 191] width 21 height 6
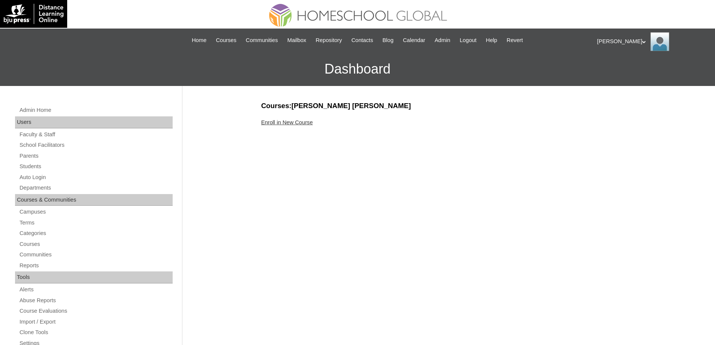
click at [300, 122] on link "Enroll in New Course" at bounding box center [287, 122] width 52 height 6
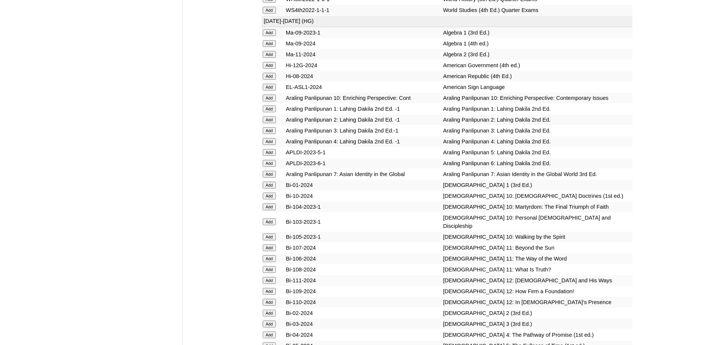
scroll to position [1914, 0]
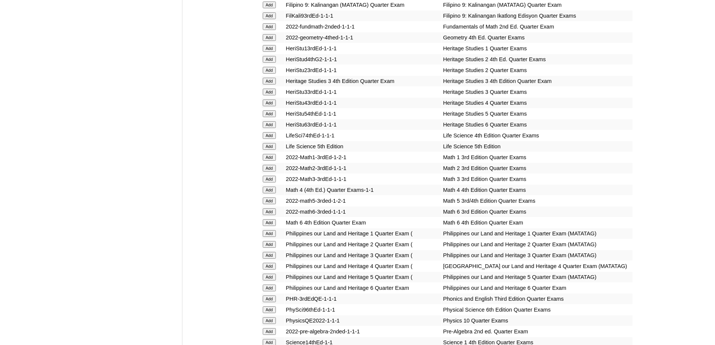
scroll to position [1984, 0]
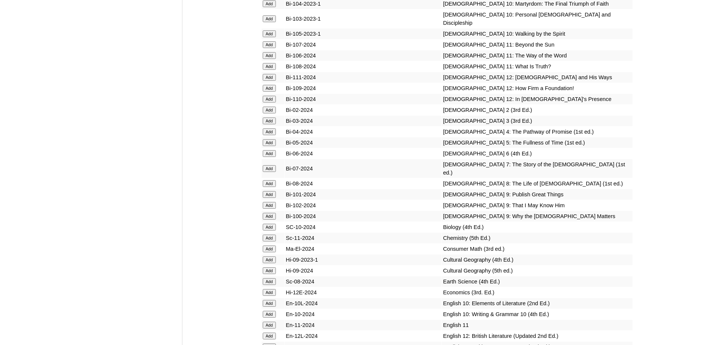
click at [266, 113] on input "Add" at bounding box center [269, 110] width 13 height 7
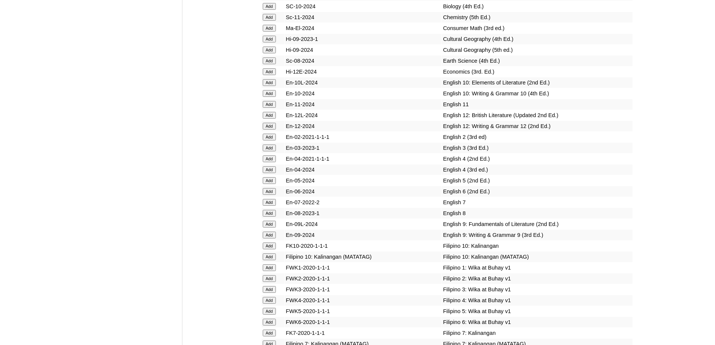
scroll to position [2209, 0]
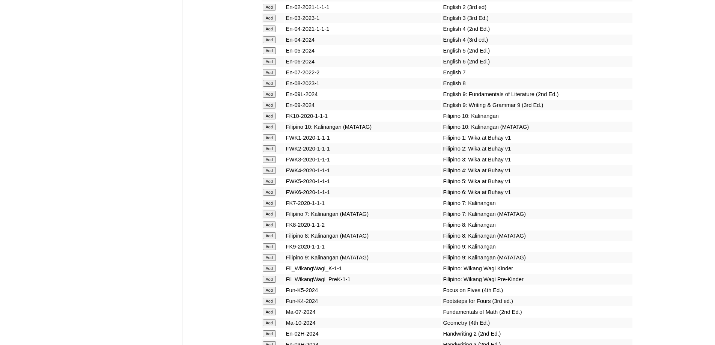
scroll to position [2332, 0]
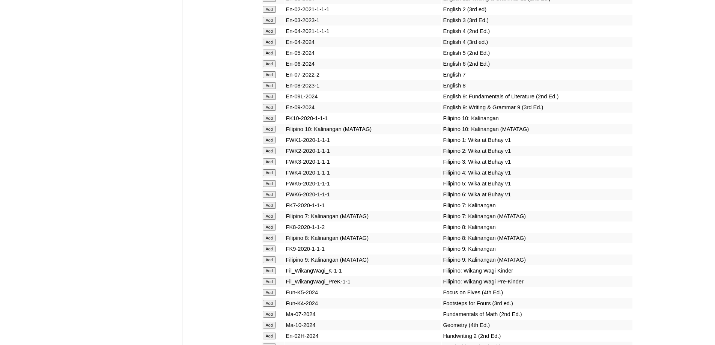
click at [271, 13] on input "Add" at bounding box center [269, 9] width 13 height 7
click at [268, 154] on input "Add" at bounding box center [269, 151] width 13 height 7
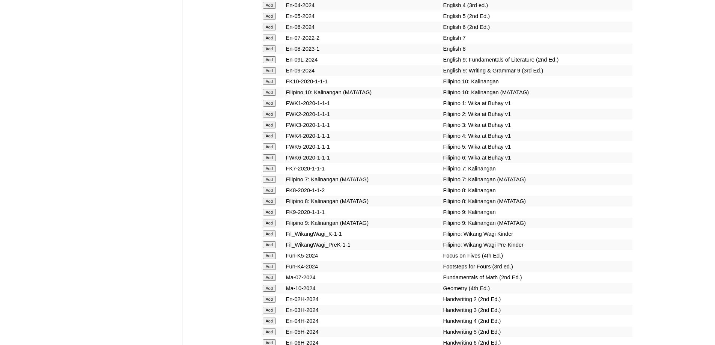
scroll to position [2482, 0]
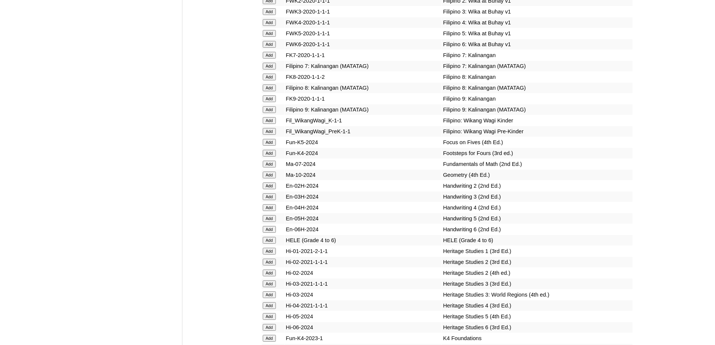
click at [269, 189] on input "Add" at bounding box center [269, 185] width 13 height 7
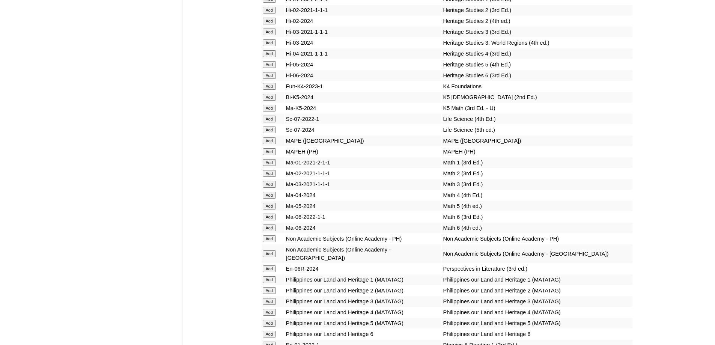
scroll to position [2745, 0]
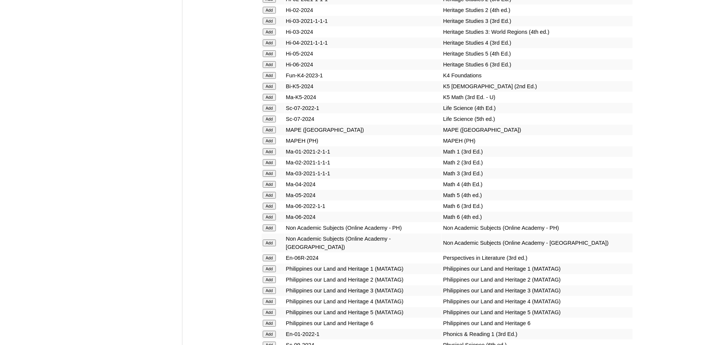
click at [273, 144] on input "Add" at bounding box center [269, 140] width 13 height 7
click at [269, 166] on input "Add" at bounding box center [269, 162] width 13 height 7
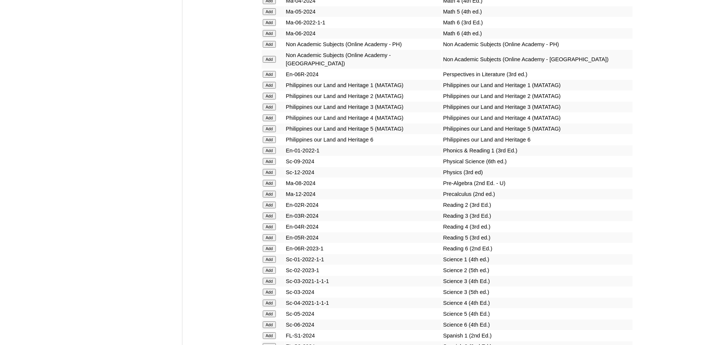
scroll to position [2933, 0]
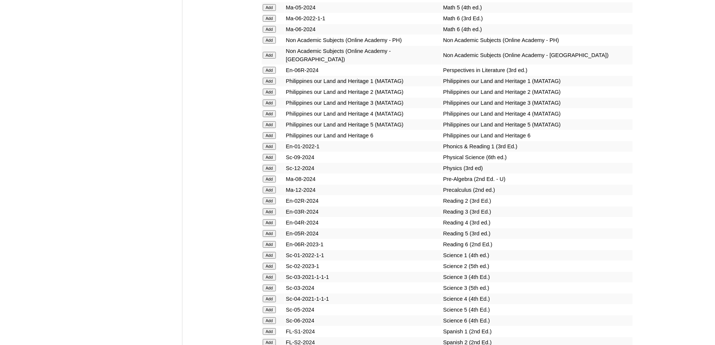
click at [274, 204] on input "Add" at bounding box center [269, 200] width 13 height 7
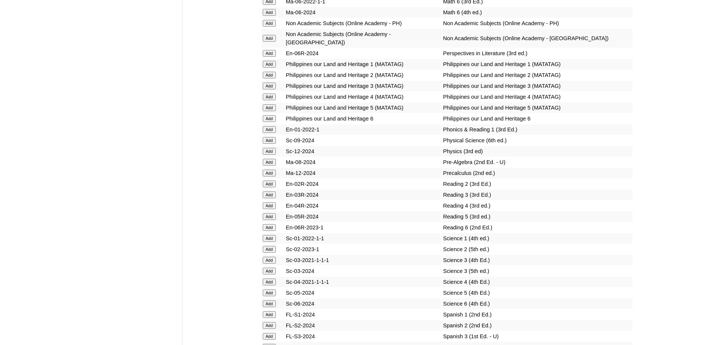
scroll to position [3008, 0]
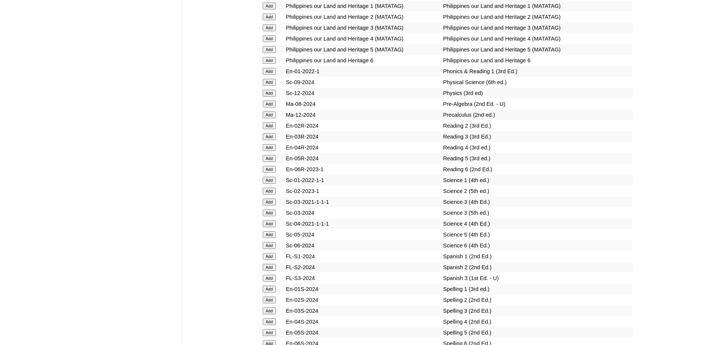
click at [271, 194] on input "Add" at bounding box center [269, 191] width 13 height 7
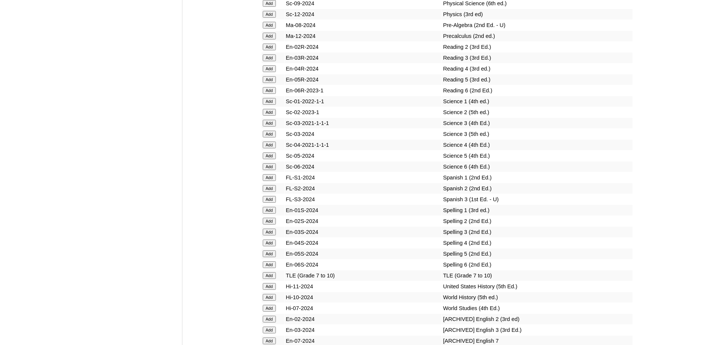
scroll to position [3120, 0]
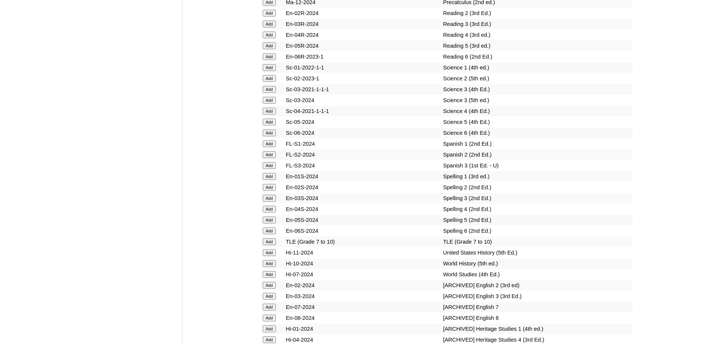
click at [275, 191] on input "Add" at bounding box center [269, 187] width 13 height 7
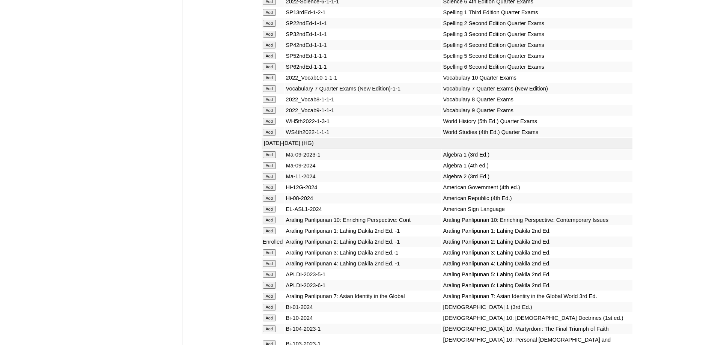
scroll to position [1656, 0]
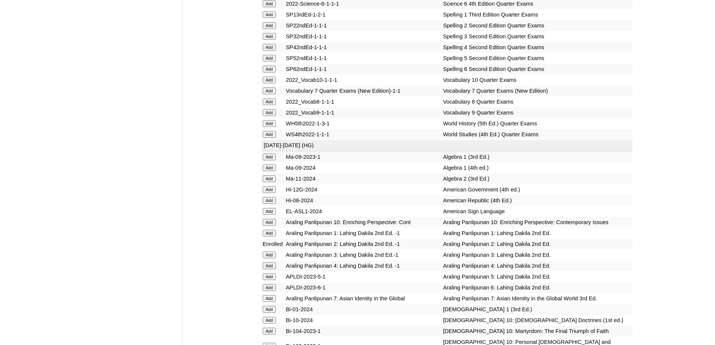
click at [263, 29] on input "Add" at bounding box center [269, 25] width 13 height 7
click at [267, 29] on input "Add" at bounding box center [269, 25] width 13 height 7
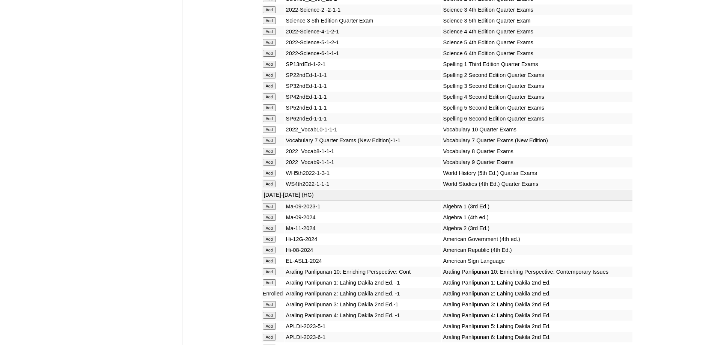
scroll to position [1581, 0]
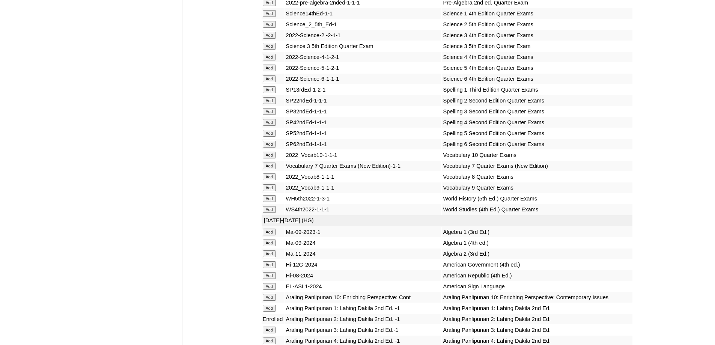
click at [272, 28] on input "Add" at bounding box center [269, 24] width 13 height 7
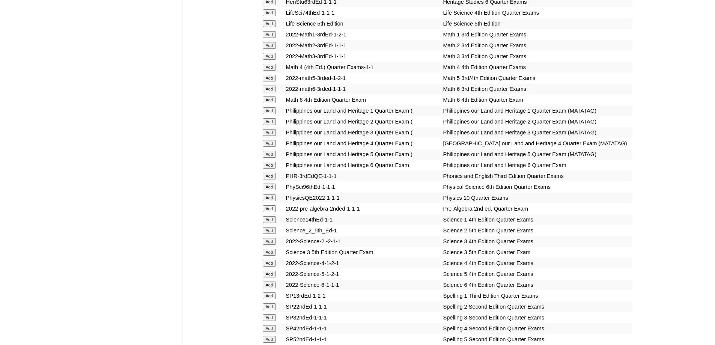
scroll to position [1356, 0]
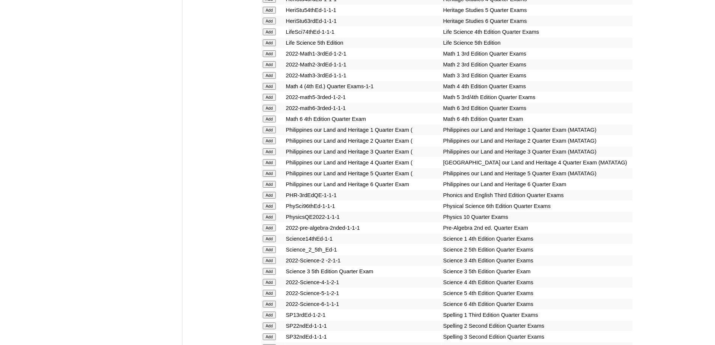
click at [268, 68] on input "Add" at bounding box center [269, 64] width 13 height 7
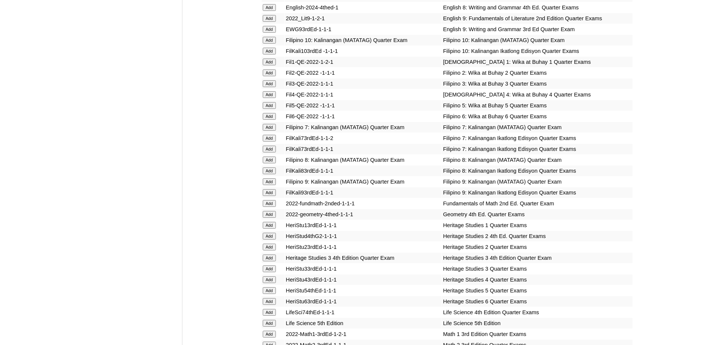
scroll to position [1056, 0]
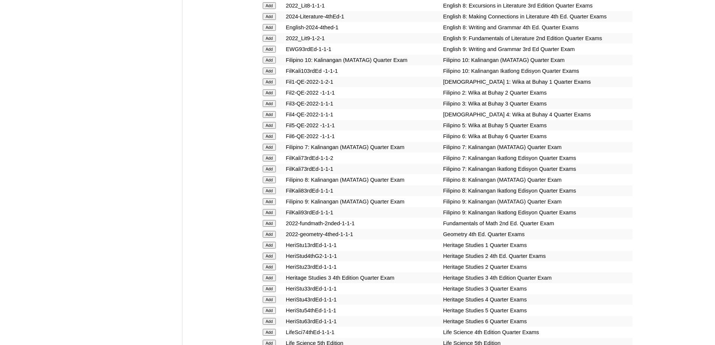
click at [273, 96] on input "Add" at bounding box center [269, 92] width 13 height 7
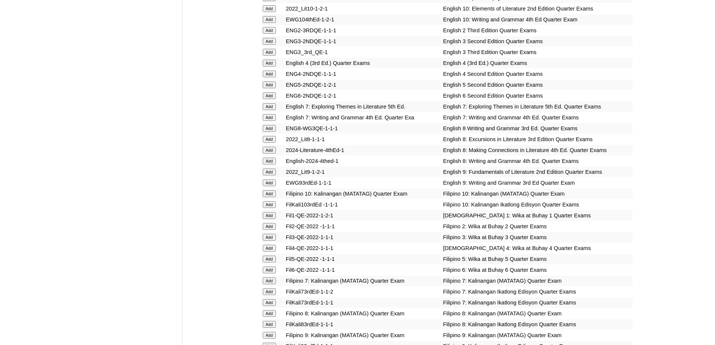
scroll to position [868, 0]
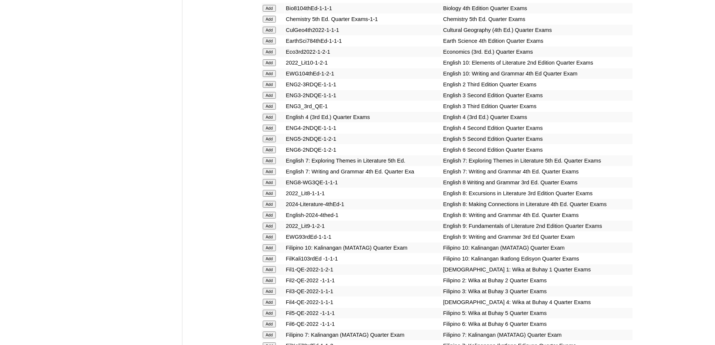
click at [273, 88] on input "Add" at bounding box center [269, 84] width 13 height 7
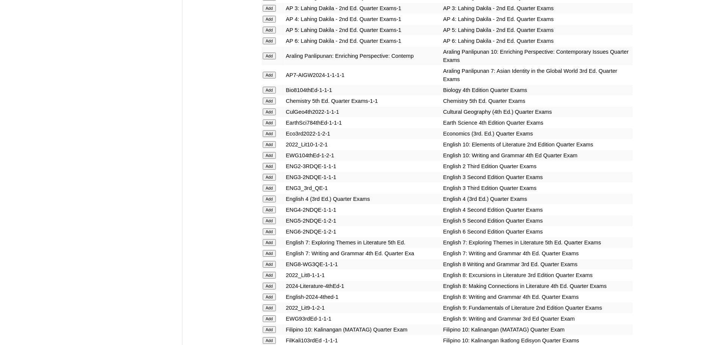
scroll to position [756, 0]
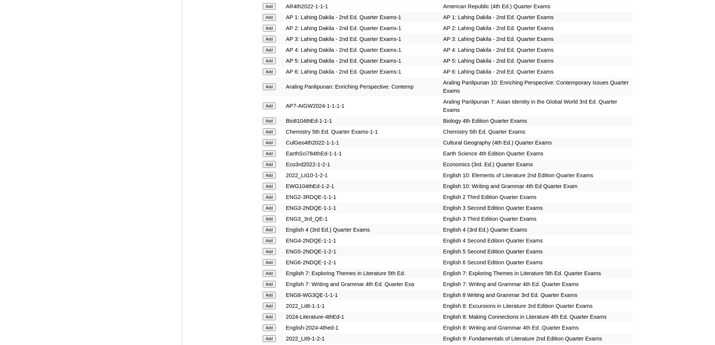
click at [270, 32] on input "Add" at bounding box center [269, 28] width 13 height 7
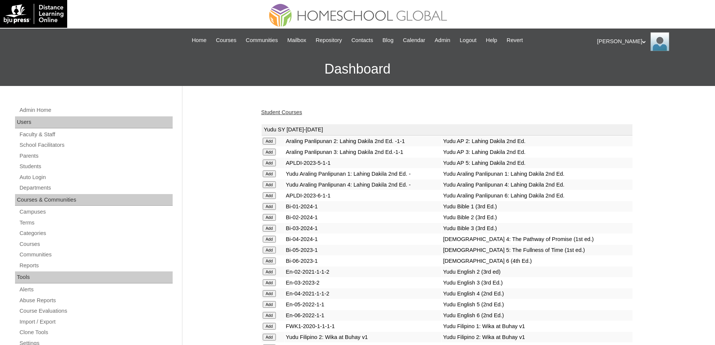
click at [283, 112] on link "Student Courses" at bounding box center [281, 112] width 41 height 6
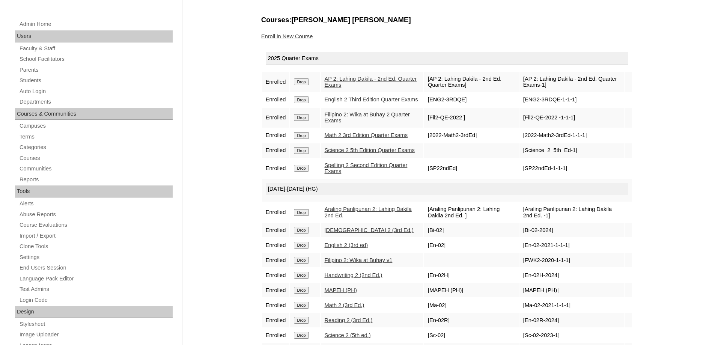
scroll to position [75, 0]
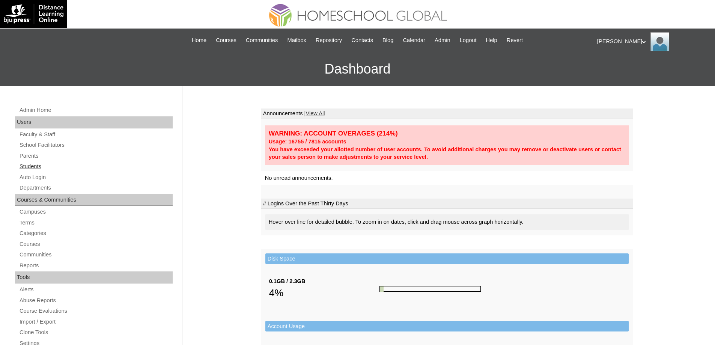
click at [58, 166] on link "Students" at bounding box center [96, 166] width 154 height 9
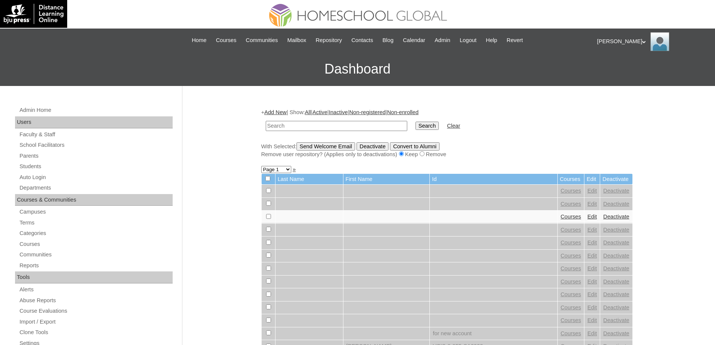
drag, startPoint x: 0, startPoint y: 0, endPoint x: 317, endPoint y: 126, distance: 341.5
click at [315, 125] on input "text" at bounding box center [337, 126] width 142 height 10
type input "MHS0016-TECHPH2021"
click at [431, 132] on td "Search" at bounding box center [427, 126] width 31 height 18
click at [431, 126] on input "Search" at bounding box center [427, 126] width 23 height 8
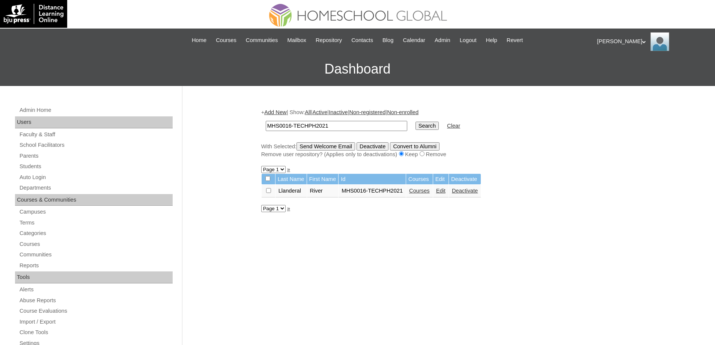
click at [446, 191] on link "Edit" at bounding box center [440, 191] width 9 height 6
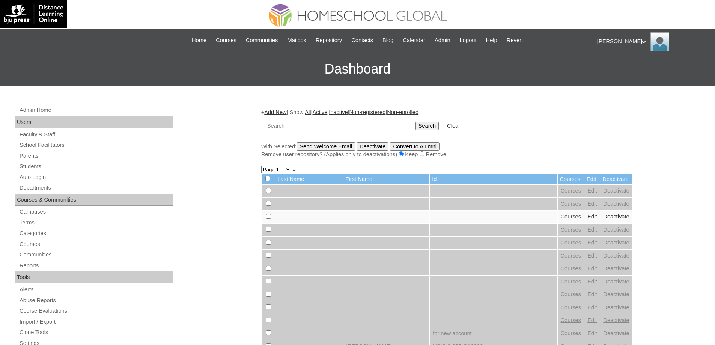
drag, startPoint x: 302, startPoint y: 129, endPoint x: 422, endPoint y: 131, distance: 119.4
click at [303, 129] on input "text" at bounding box center [337, 126] width 142 height 10
paste input "MHS0016-TECHPH2021"
type input "MHS0016-TECHPH2021"
drag, startPoint x: 424, startPoint y: 131, endPoint x: 427, endPoint y: 125, distance: 6.6
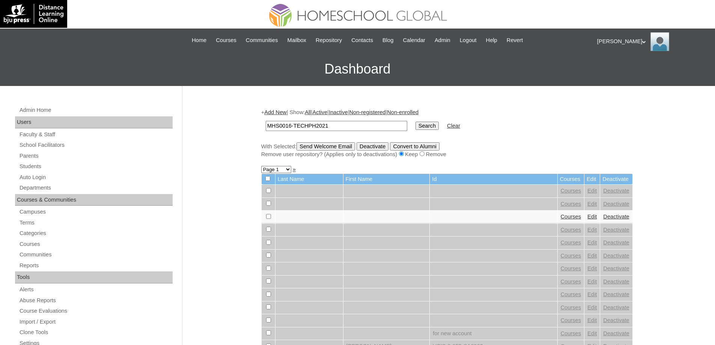
click at [424, 131] on td "Search" at bounding box center [427, 126] width 31 height 18
click at [428, 125] on input "Search" at bounding box center [427, 126] width 23 height 8
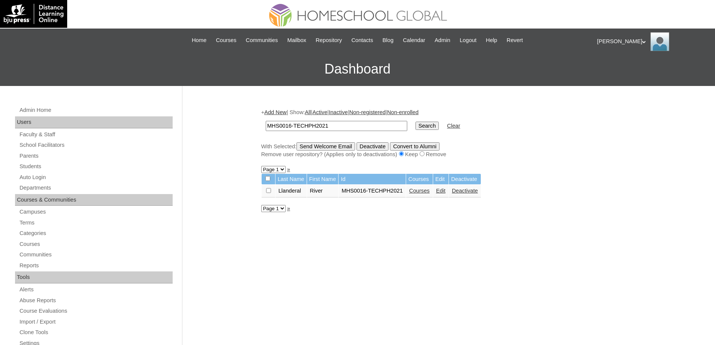
click at [429, 189] on link "Courses" at bounding box center [419, 191] width 21 height 6
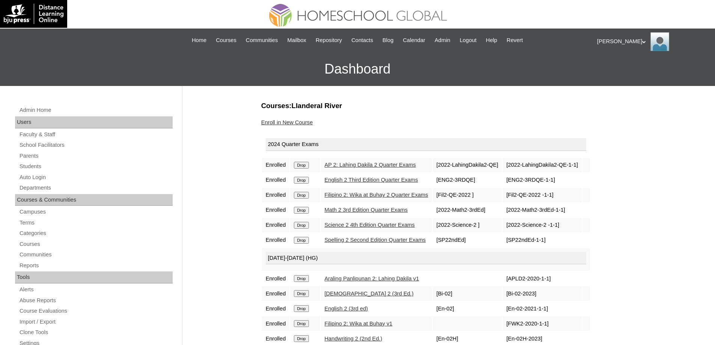
drag, startPoint x: 306, startPoint y: 169, endPoint x: 394, endPoint y: 25, distance: 168.0
click at [306, 168] on input "Drop" at bounding box center [301, 165] width 15 height 7
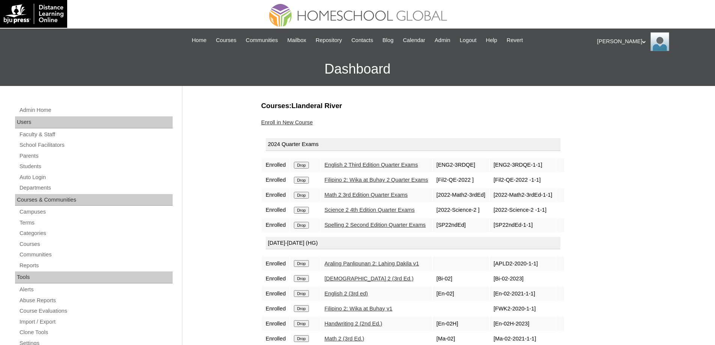
click at [304, 161] on td "Drop" at bounding box center [305, 165] width 30 height 14
click at [304, 166] on input "Drop" at bounding box center [301, 165] width 15 height 7
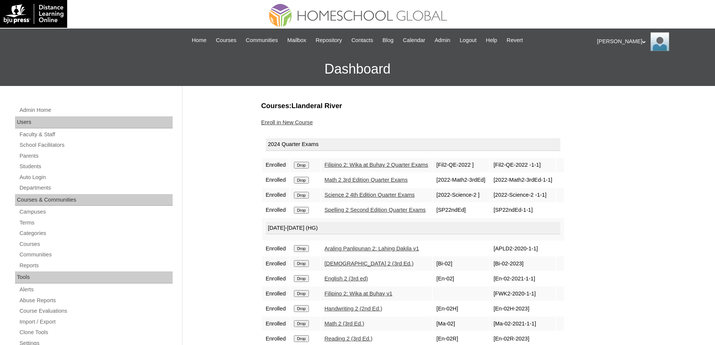
click at [308, 167] on input "Drop" at bounding box center [301, 165] width 15 height 7
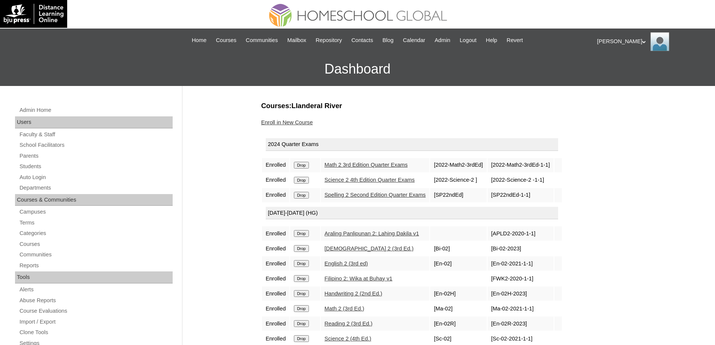
click at [306, 167] on input "Drop" at bounding box center [301, 165] width 15 height 7
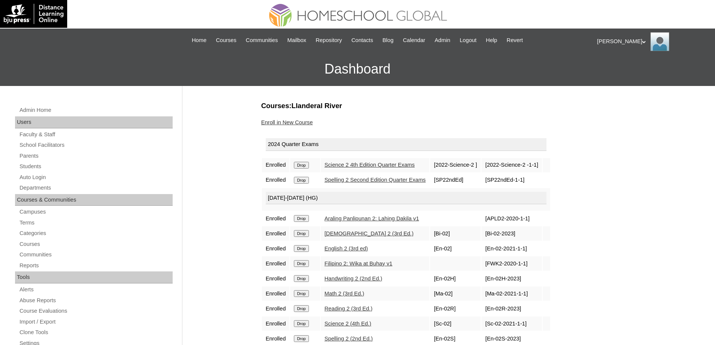
click at [309, 165] on input "Drop" at bounding box center [301, 165] width 15 height 7
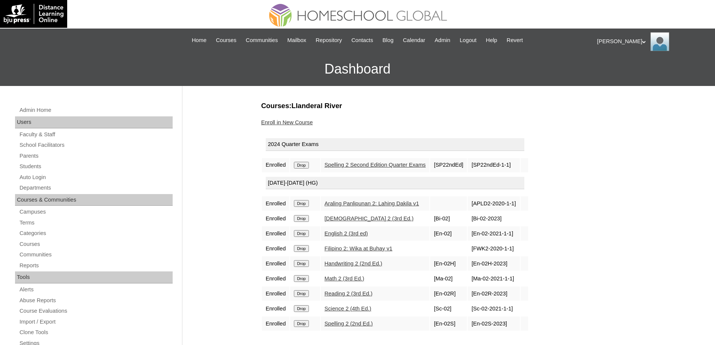
drag, startPoint x: 0, startPoint y: 0, endPoint x: 391, endPoint y: 32, distance: 392.8
click at [309, 166] on input "Drop" at bounding box center [301, 165] width 15 height 7
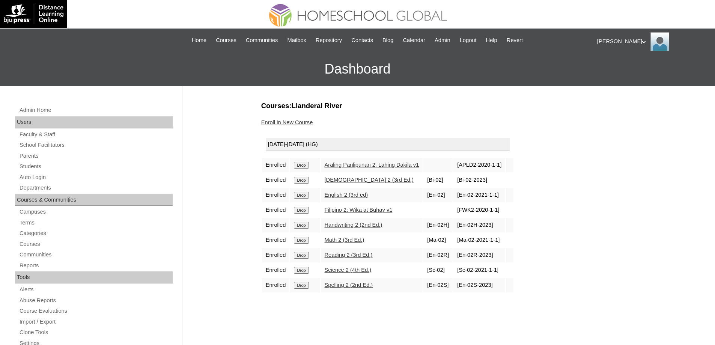
click at [306, 163] on input "Drop" at bounding box center [301, 165] width 15 height 7
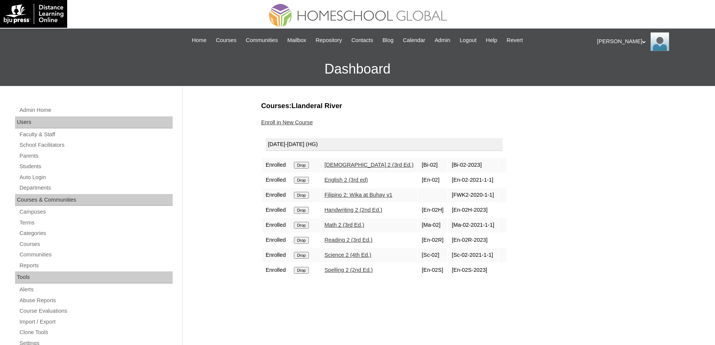
drag, startPoint x: 0, startPoint y: 0, endPoint x: 309, endPoint y: 164, distance: 350.1
click at [309, 164] on input "Drop" at bounding box center [301, 165] width 15 height 7
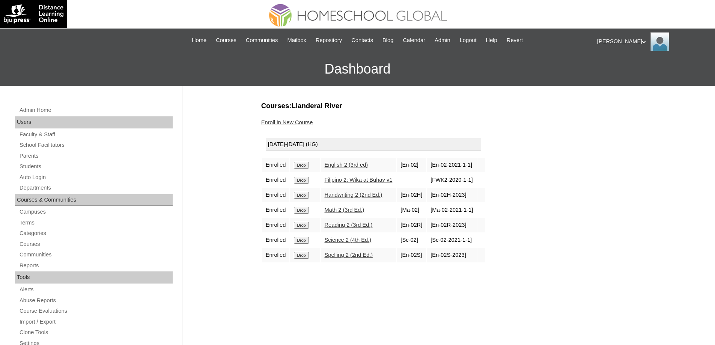
click at [309, 164] on input "Drop" at bounding box center [301, 165] width 15 height 7
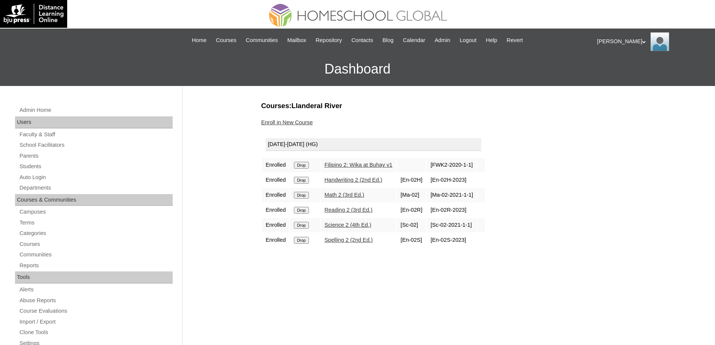
click at [305, 175] on td "Drop" at bounding box center [305, 180] width 30 height 14
click at [305, 163] on input "Drop" at bounding box center [301, 165] width 15 height 7
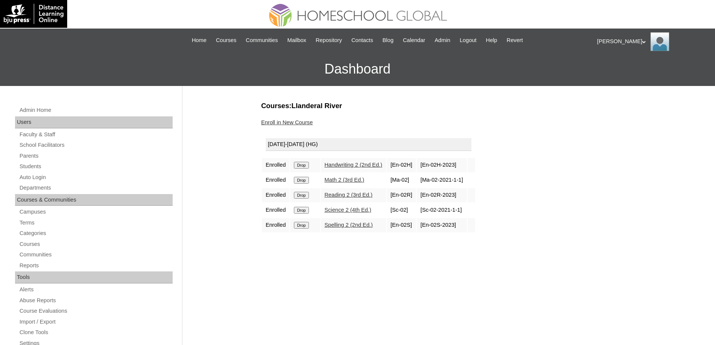
click at [306, 164] on input "Drop" at bounding box center [301, 165] width 15 height 7
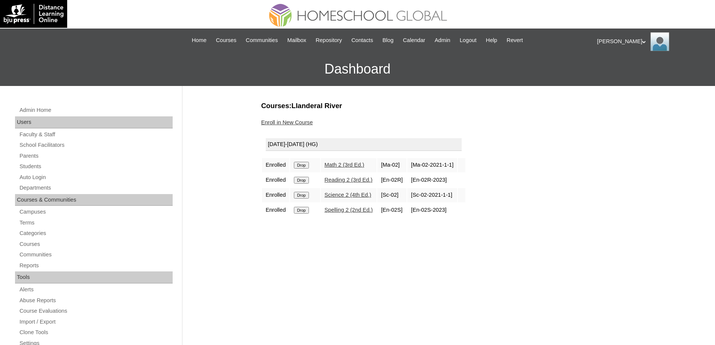
drag, startPoint x: 0, startPoint y: 0, endPoint x: 395, endPoint y: 26, distance: 396.1
click at [309, 163] on input "Drop" at bounding box center [301, 165] width 15 height 7
click at [309, 164] on input "Drop" at bounding box center [301, 165] width 15 height 7
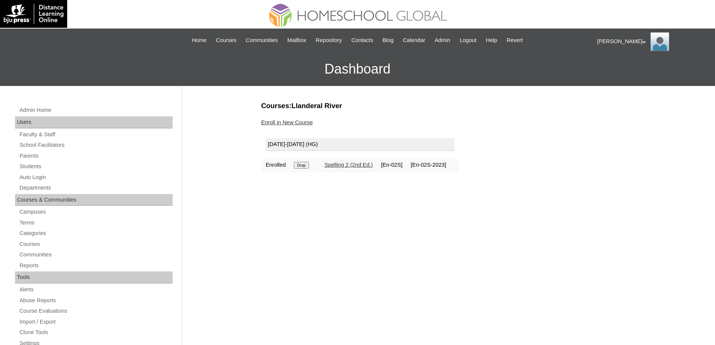
drag, startPoint x: 0, startPoint y: 0, endPoint x: 390, endPoint y: 29, distance: 391.5
click at [308, 162] on input "Drop" at bounding box center [301, 165] width 15 height 7
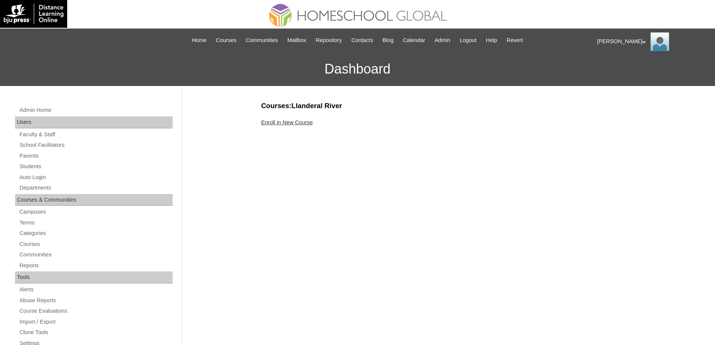
click at [295, 123] on link "Enroll in New Course" at bounding box center [287, 122] width 52 height 6
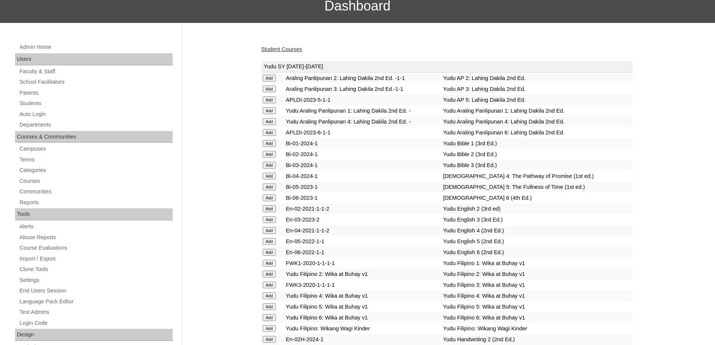
scroll to position [75, 0]
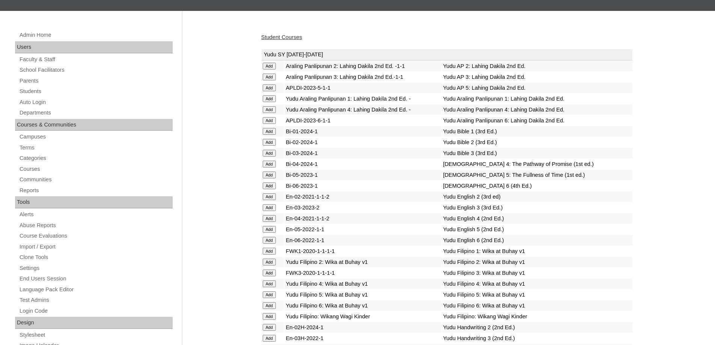
click at [270, 77] on input "Add" at bounding box center [269, 77] width 13 height 7
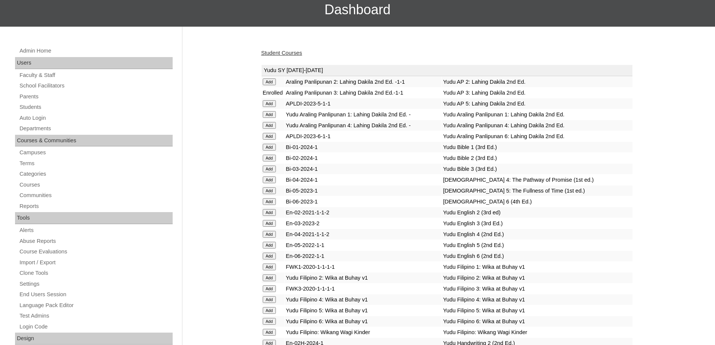
scroll to position [75, 0]
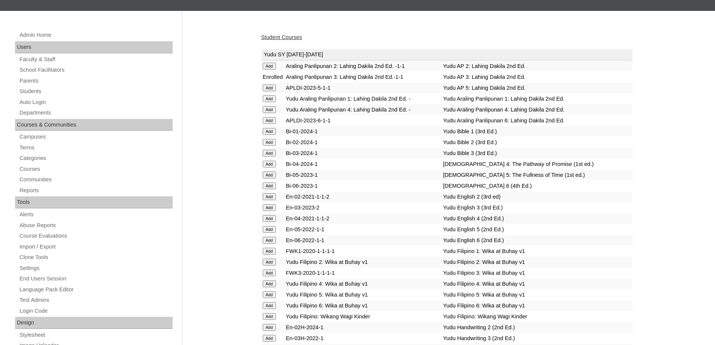
click at [271, 157] on input "Add" at bounding box center [269, 153] width 13 height 7
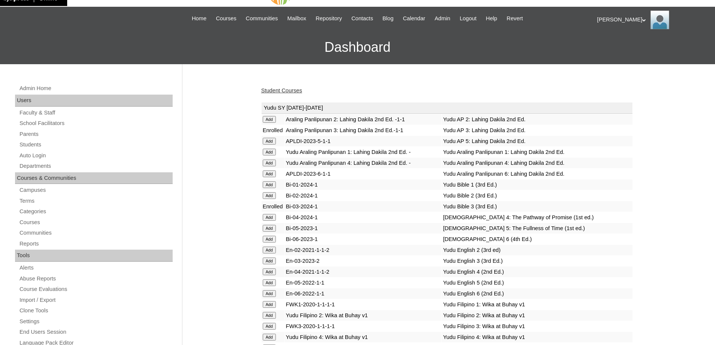
scroll to position [113, 0]
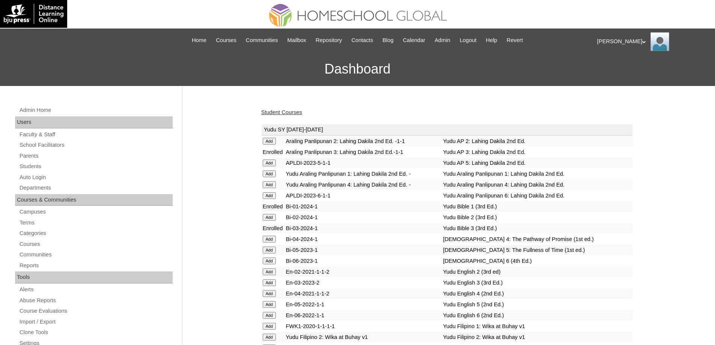
click at [288, 109] on link "Student Courses" at bounding box center [281, 112] width 41 height 6
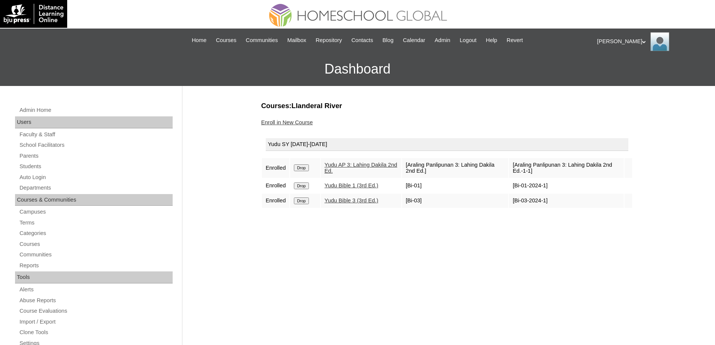
click at [305, 186] on input "Drop" at bounding box center [301, 185] width 15 height 7
click at [300, 125] on link "Enroll in New Course" at bounding box center [287, 122] width 52 height 6
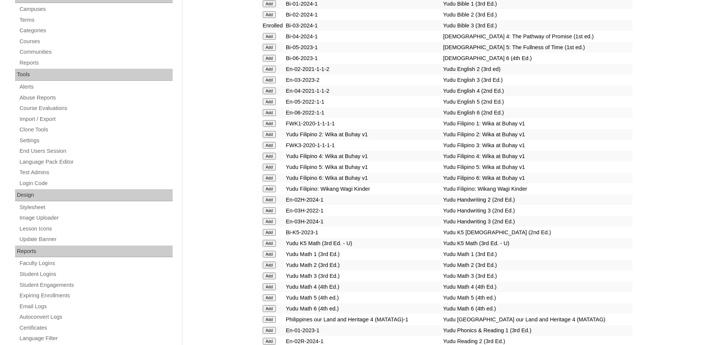
scroll to position [188, 0]
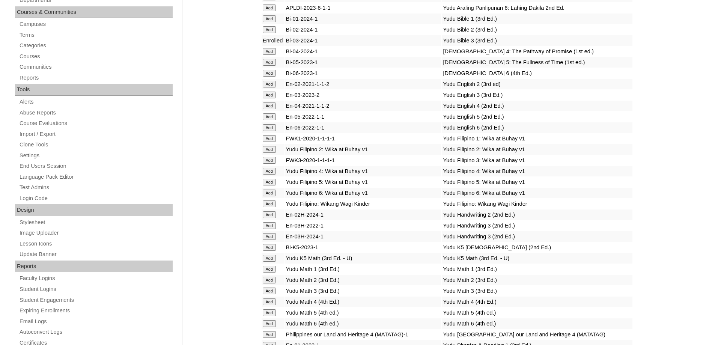
click at [268, 98] on input "Add" at bounding box center [269, 95] width 13 height 7
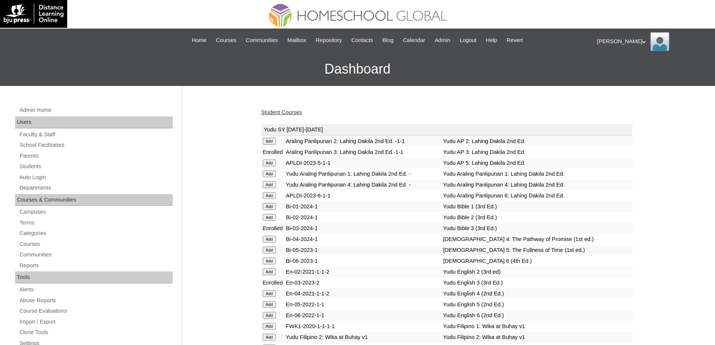
scroll to position [188, 0]
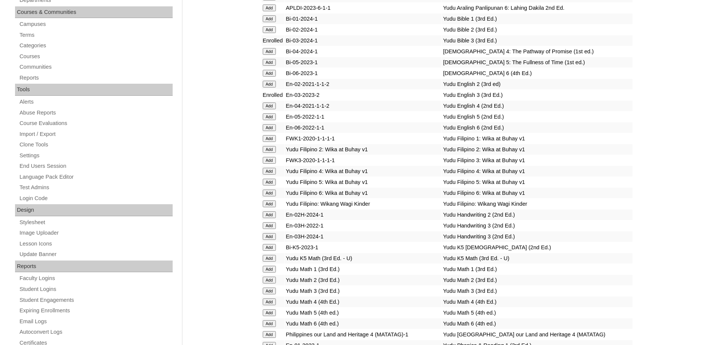
click at [271, 164] on input "Add" at bounding box center [269, 160] width 13 height 7
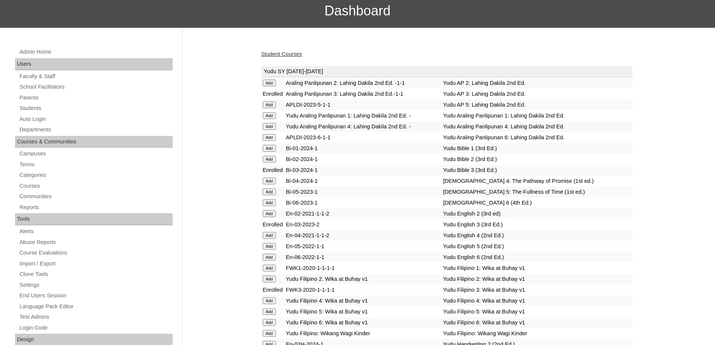
scroll to position [188, 0]
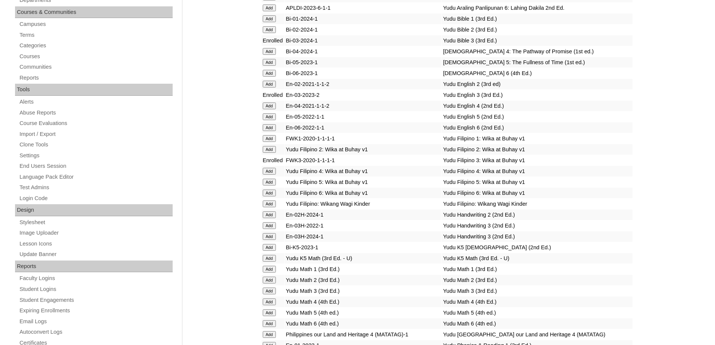
click at [271, 240] on input "Add" at bounding box center [269, 236] width 13 height 7
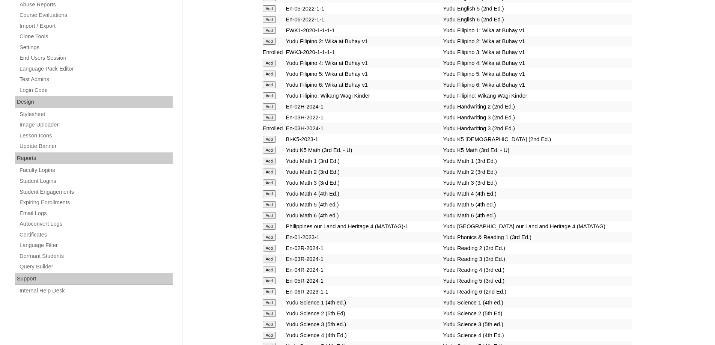
scroll to position [300, 0]
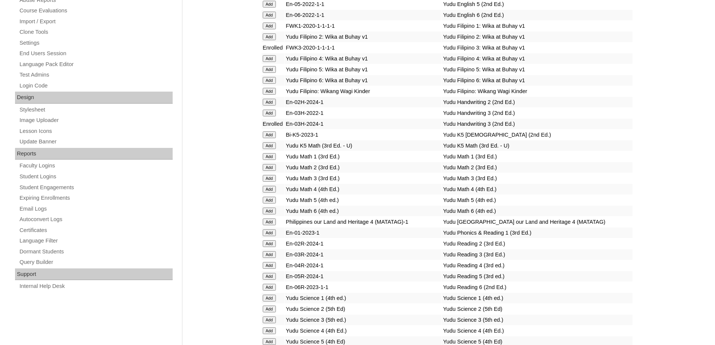
click at [271, 182] on input "Add" at bounding box center [269, 178] width 13 height 7
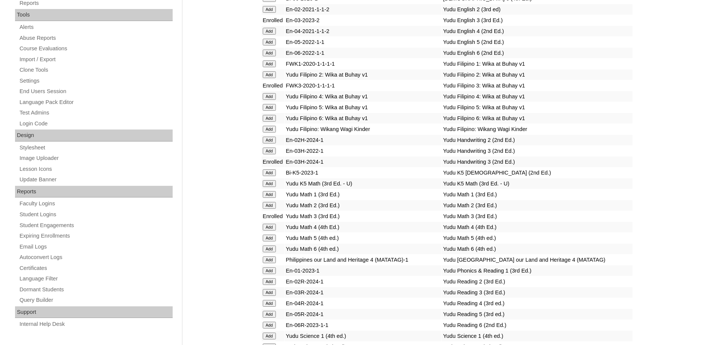
scroll to position [413, 0]
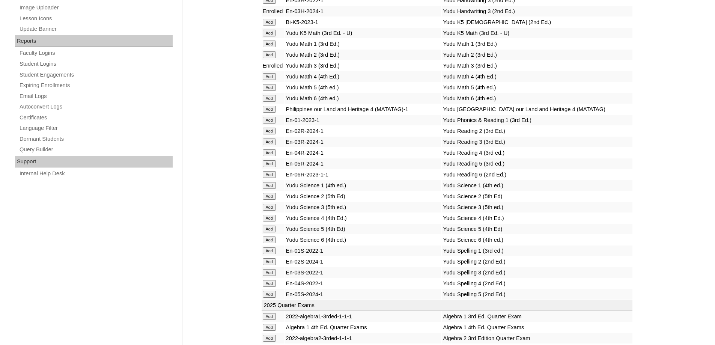
click at [273, 145] on input "Add" at bounding box center [269, 142] width 13 height 7
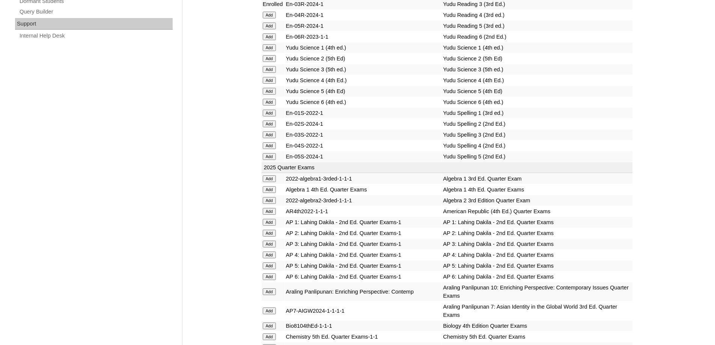
scroll to position [563, 0]
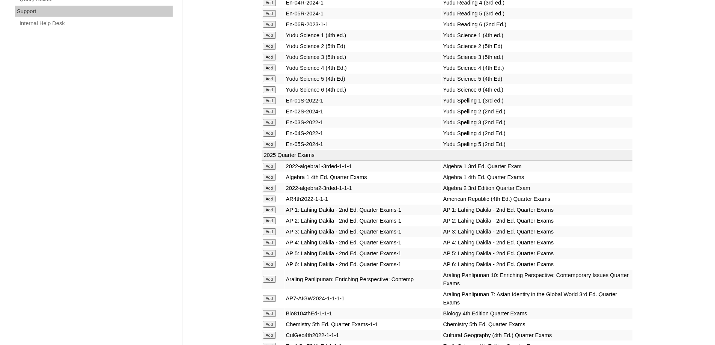
click at [272, 126] on input "Add" at bounding box center [269, 122] width 13 height 7
click at [268, 60] on input "Add" at bounding box center [269, 57] width 13 height 7
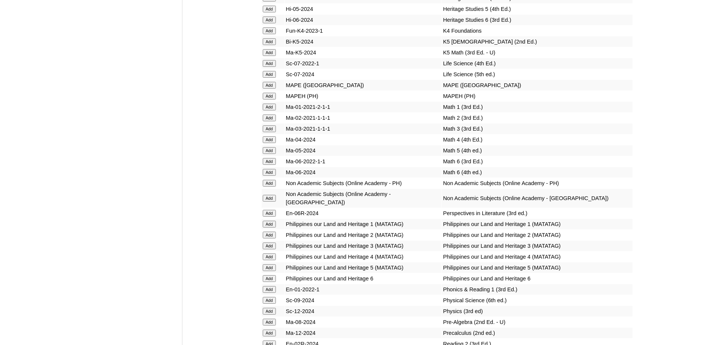
scroll to position [2815, 0]
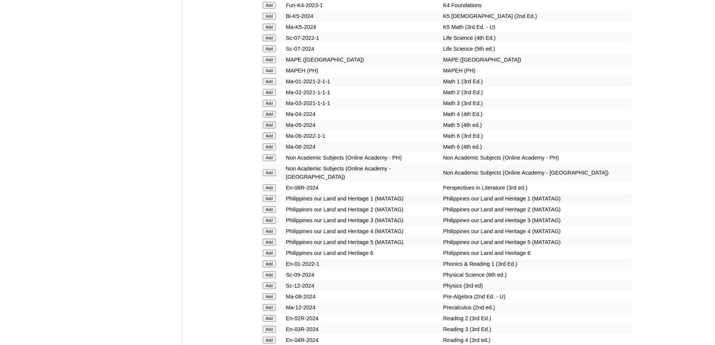
click at [268, 74] on input "Add" at bounding box center [269, 70] width 13 height 7
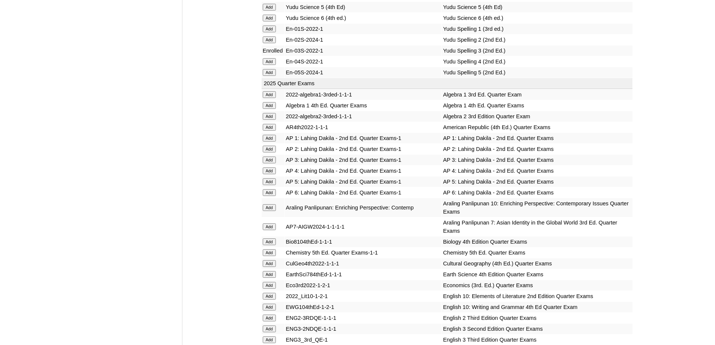
scroll to position [638, 0]
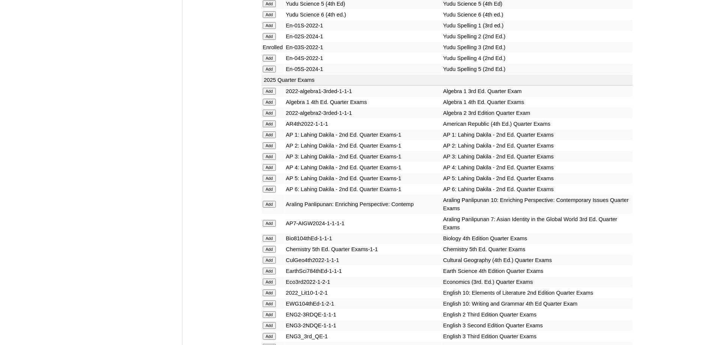
click at [272, 160] on input "Add" at bounding box center [269, 156] width 13 height 7
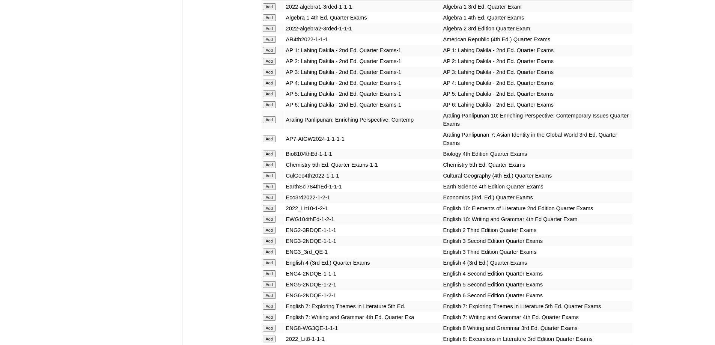
scroll to position [788, 0]
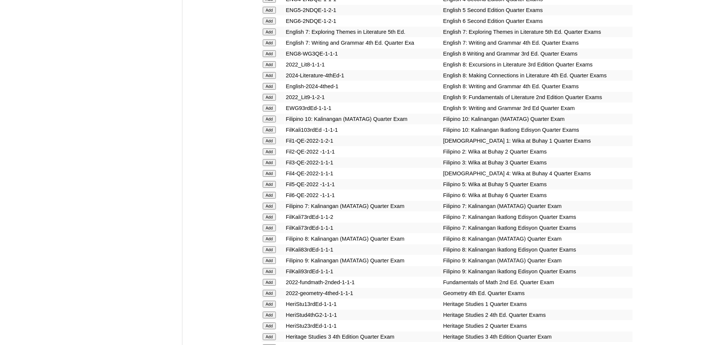
scroll to position [772, 0]
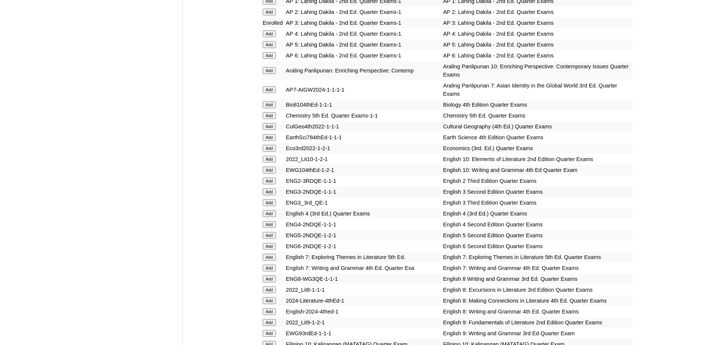
click at [272, 206] on input "Add" at bounding box center [269, 202] width 13 height 7
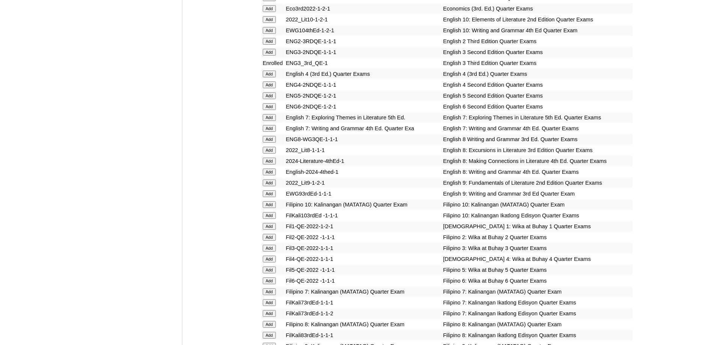
scroll to position [952, 0]
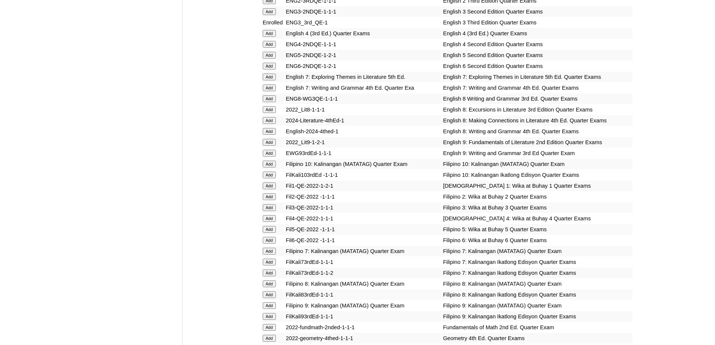
click at [268, 211] on input "Add" at bounding box center [269, 207] width 13 height 7
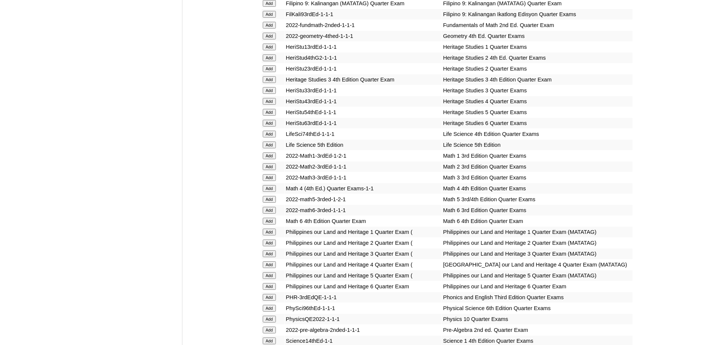
scroll to position [1257, 0]
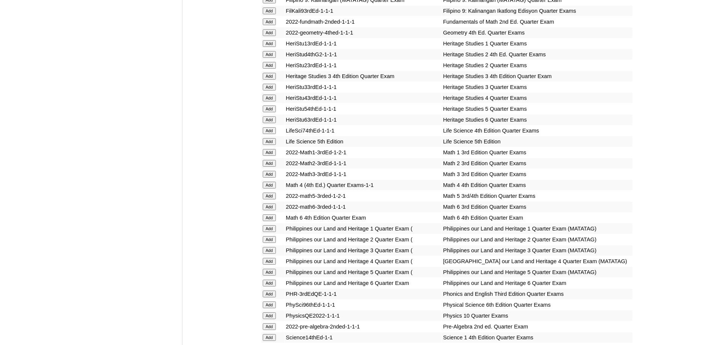
click at [271, 178] on input "Add" at bounding box center [269, 174] width 13 height 7
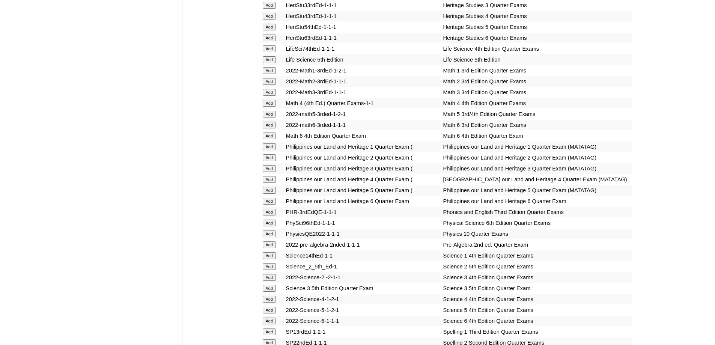
scroll to position [1483, 0]
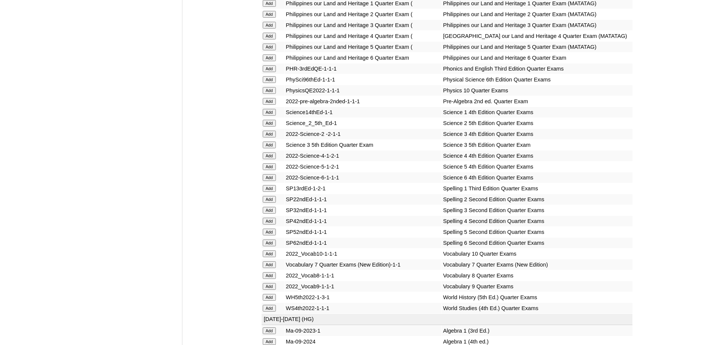
click at [263, 148] on input "Add" at bounding box center [269, 145] width 13 height 7
click at [271, 214] on input "Add" at bounding box center [269, 210] width 13 height 7
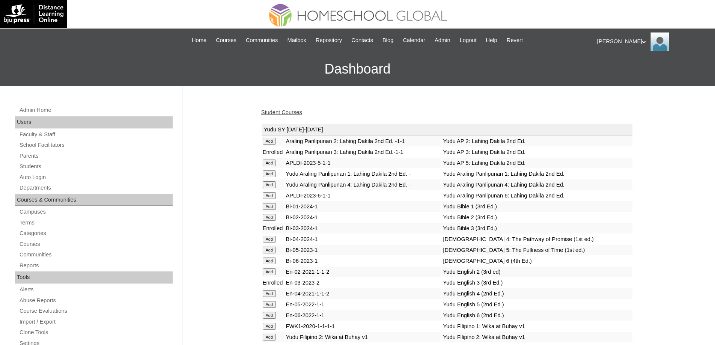
click at [297, 108] on div "Student Courses" at bounding box center [447, 112] width 372 height 8
click at [296, 111] on link "Student Courses" at bounding box center [281, 112] width 41 height 6
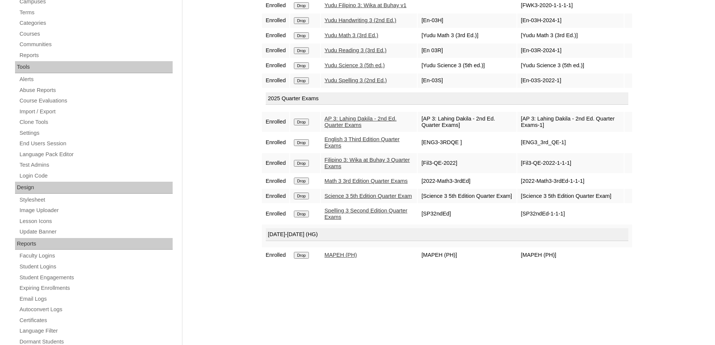
scroll to position [225, 0]
